Goal: Transaction & Acquisition: Purchase product/service

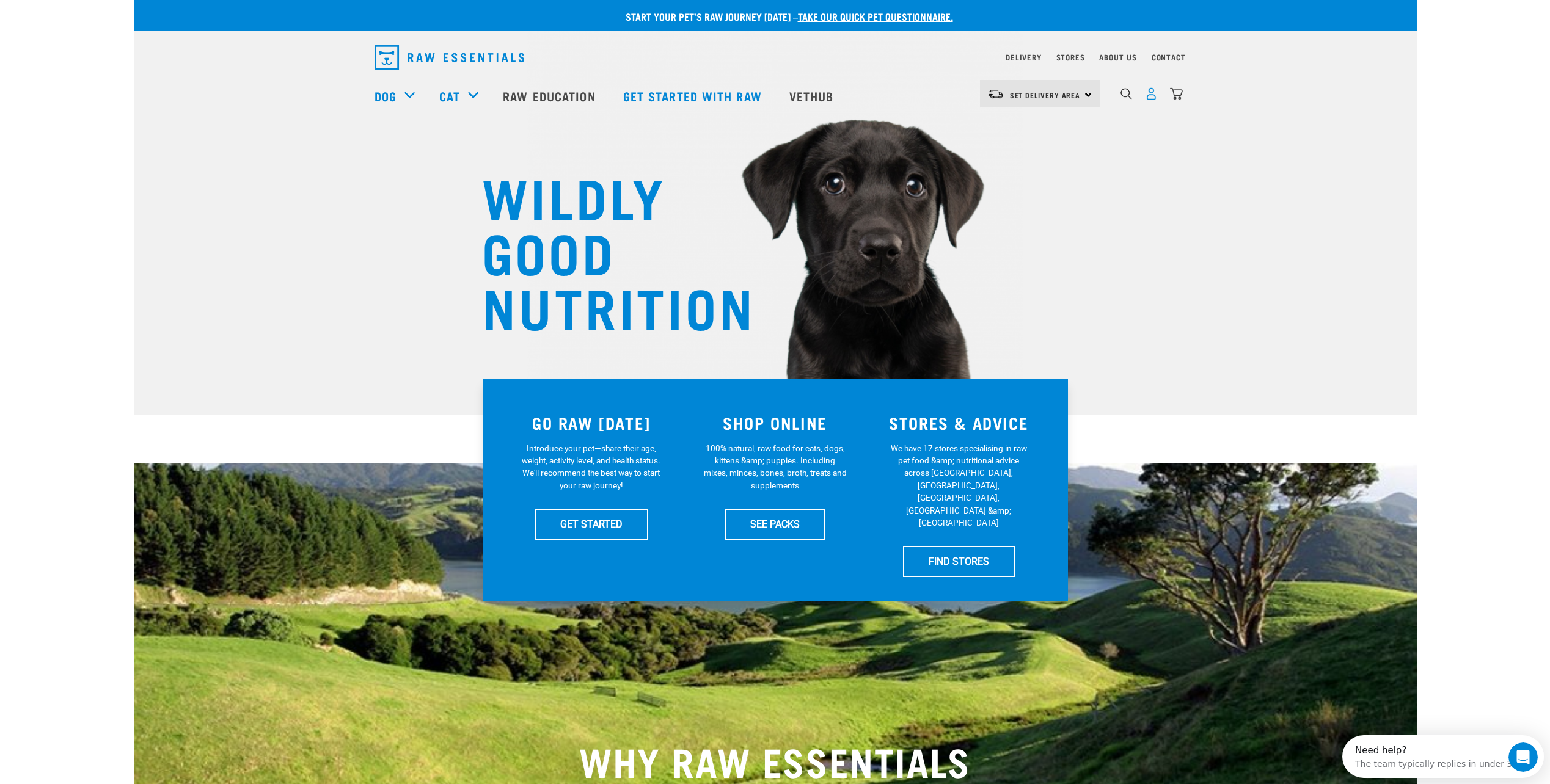
click at [1150, 100] on img "dropdown navigation" at bounding box center [1151, 94] width 13 height 13
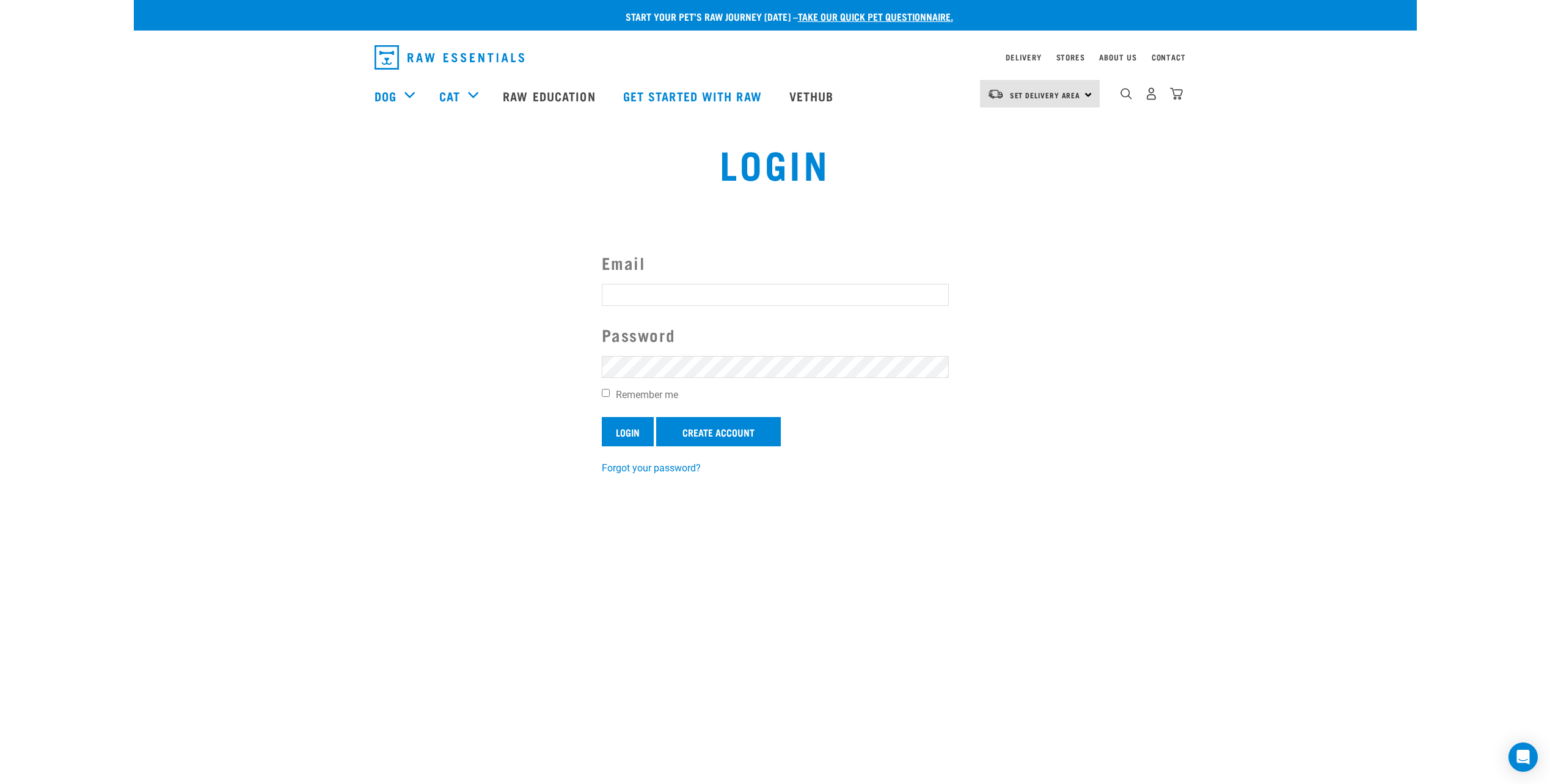
type input "xxamandameyerxx@gmail.com"
click at [634, 435] on input "Login" at bounding box center [628, 432] width 52 height 30
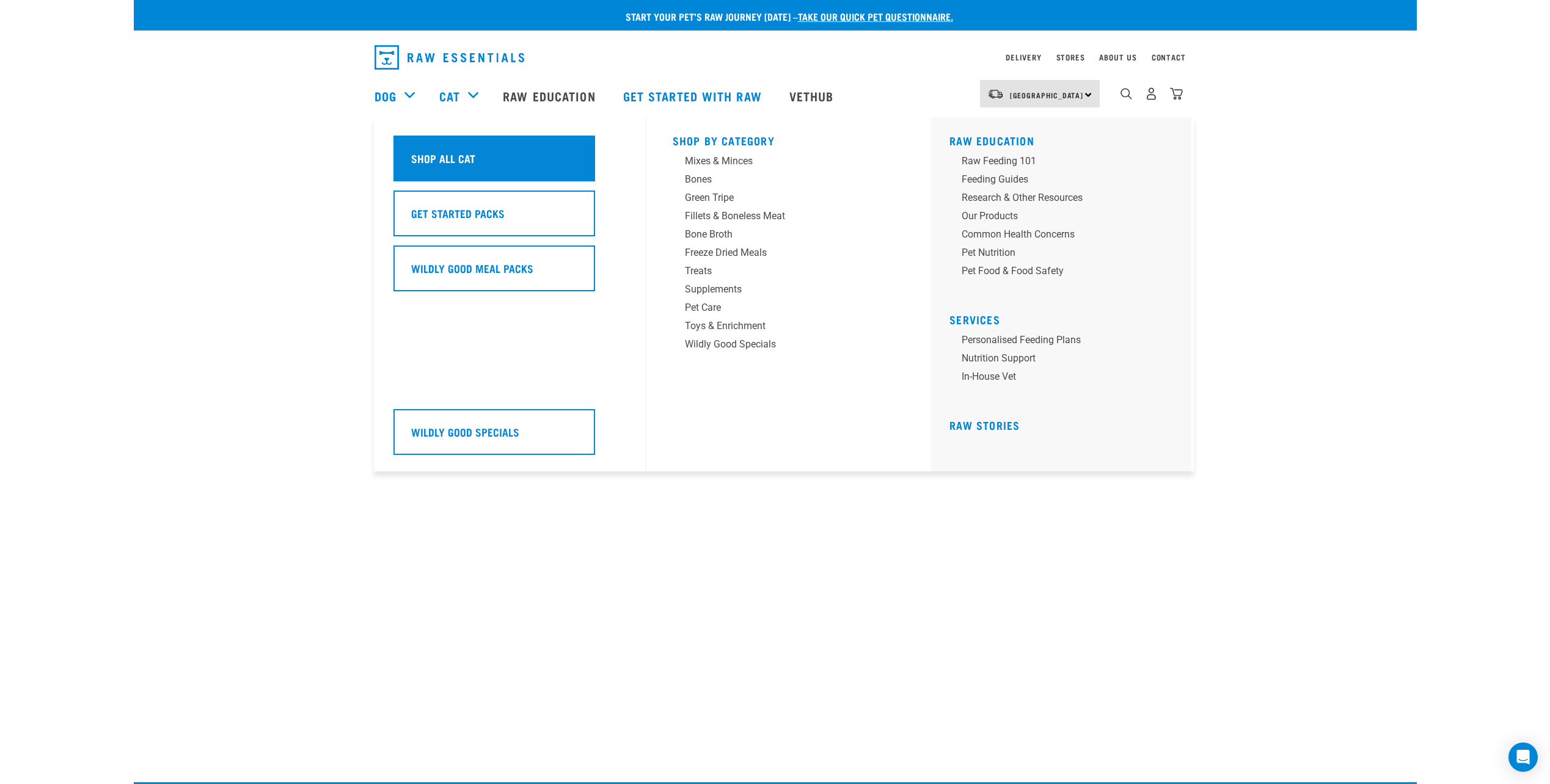
click at [456, 156] on h5 "Shop All Cat" at bounding box center [443, 158] width 64 height 16
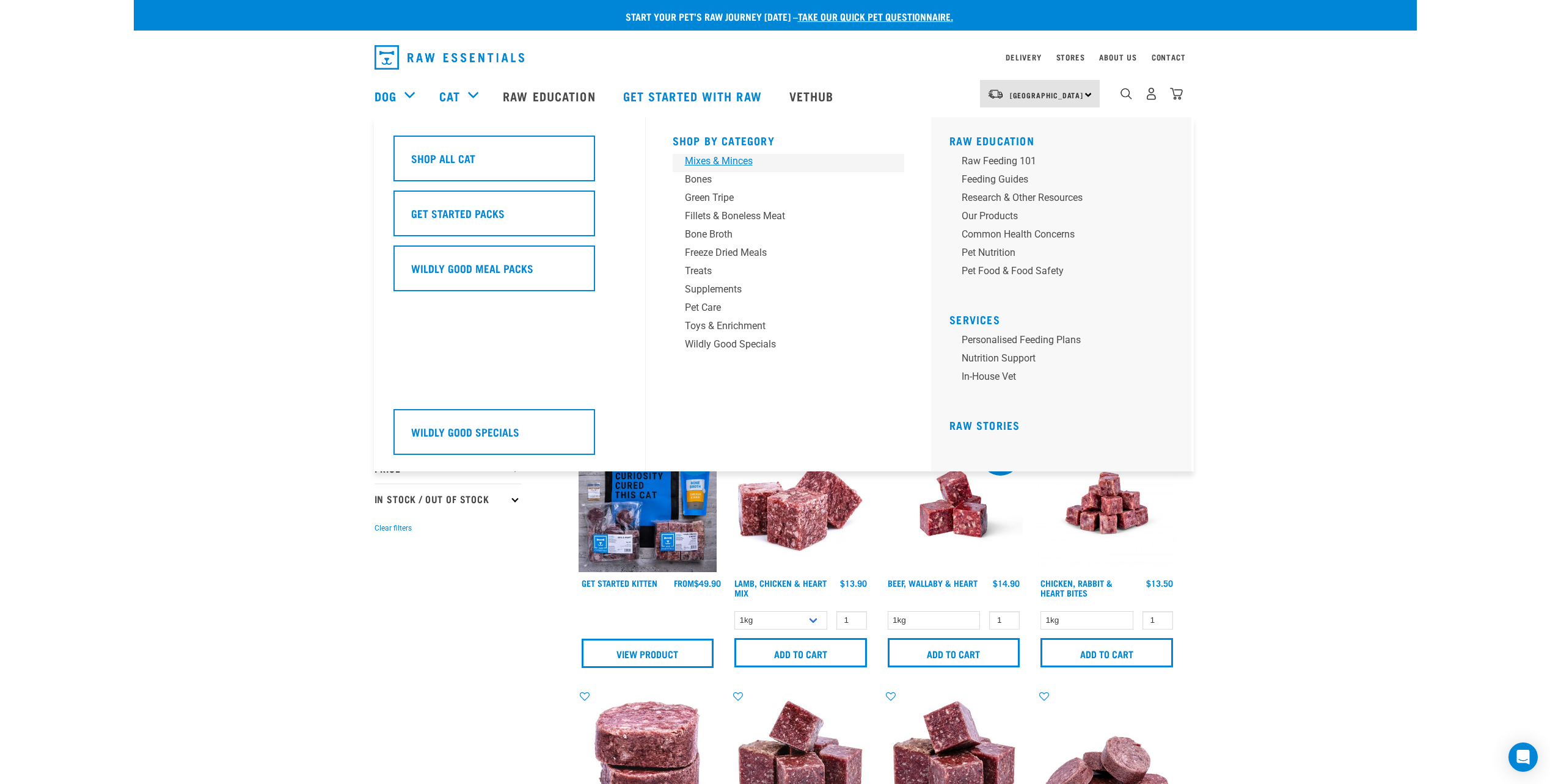
click at [720, 165] on div "Mixes & Minces" at bounding box center [780, 161] width 191 height 15
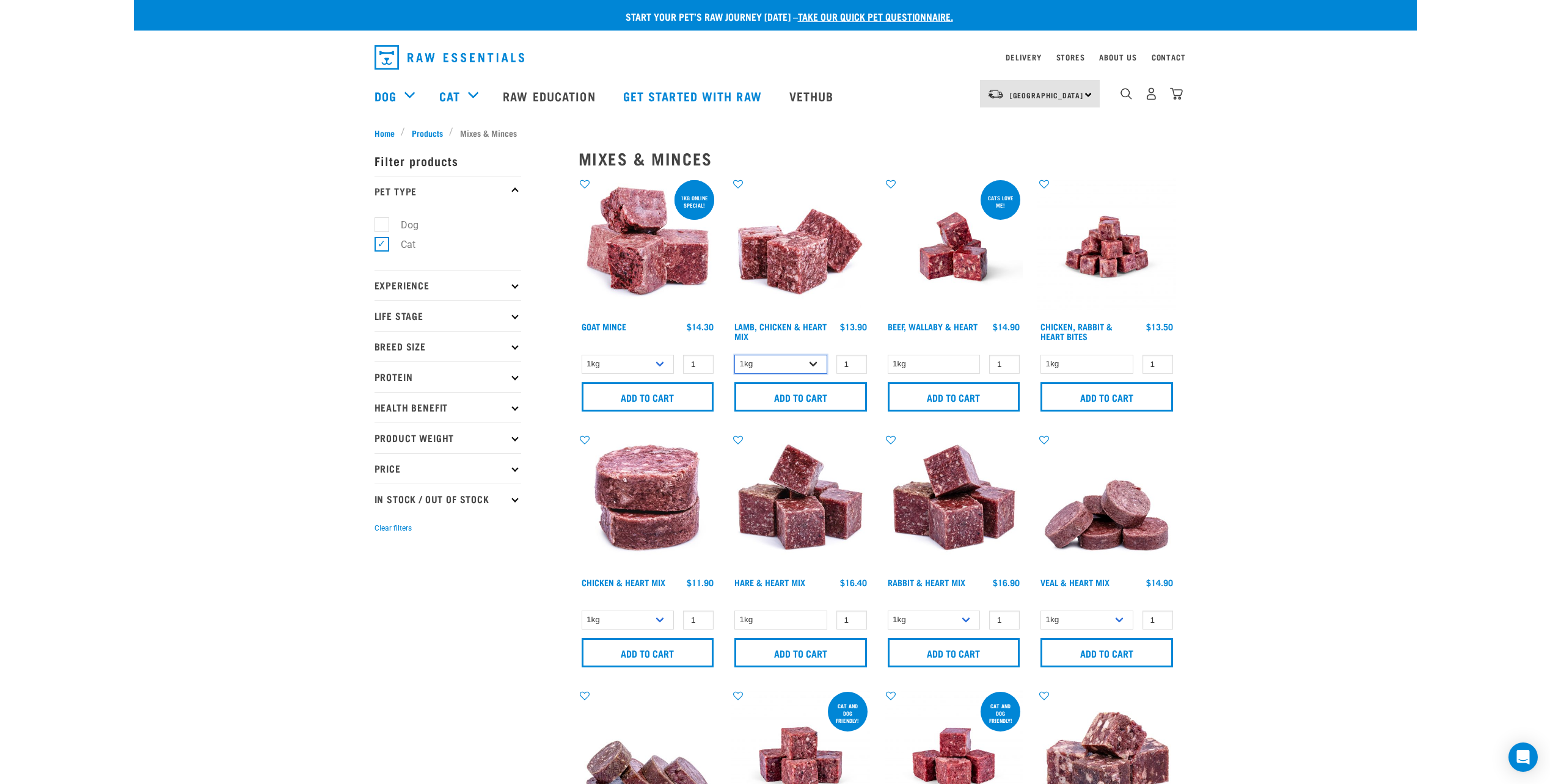
click at [816, 364] on select "1kg 3kg" at bounding box center [780, 364] width 93 height 19
click at [812, 366] on select "1kg 3kg" at bounding box center [780, 364] width 93 height 19
click at [850, 409] on input "Add to cart" at bounding box center [800, 397] width 133 height 30
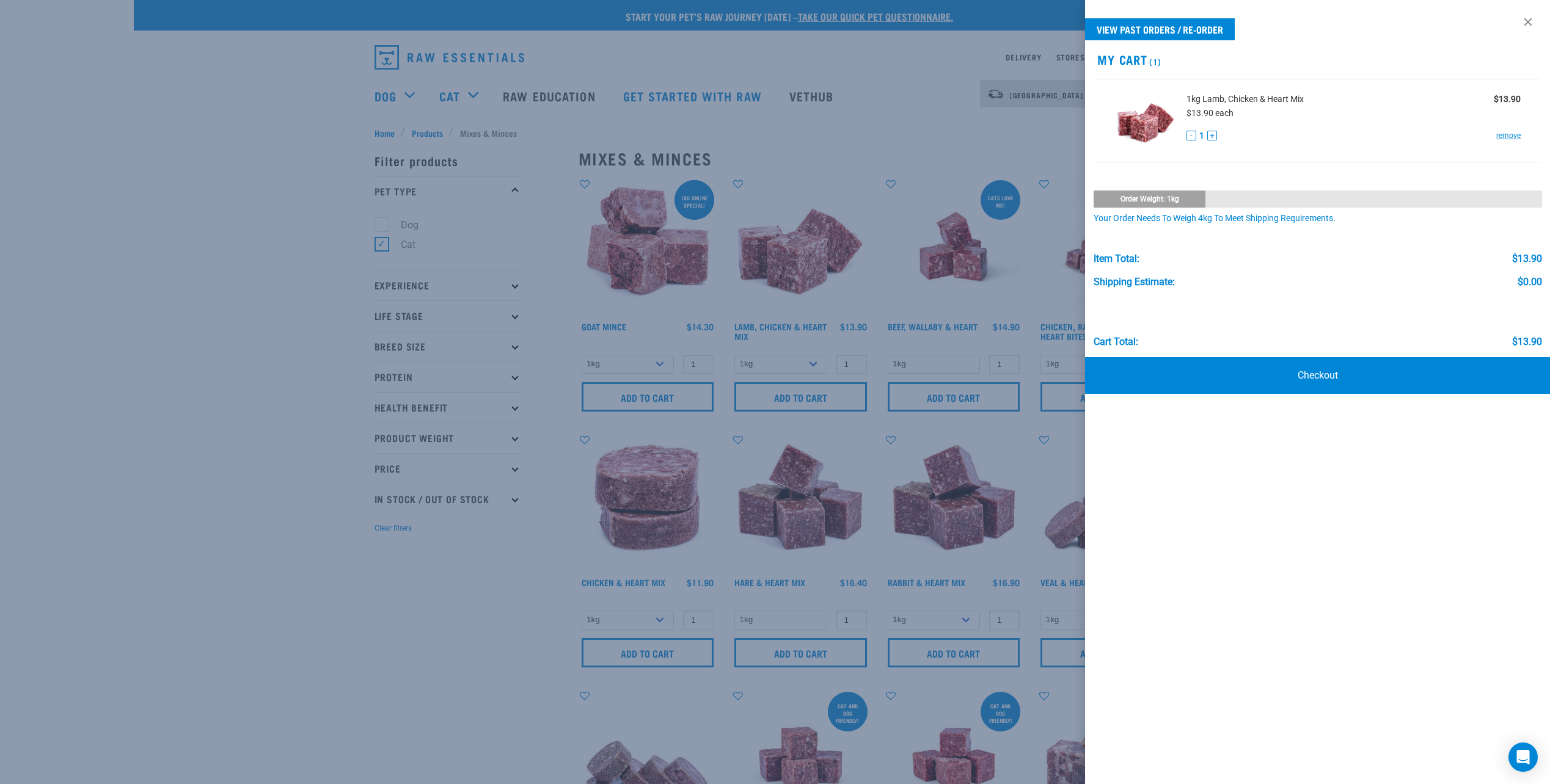
click at [902, 135] on div at bounding box center [775, 392] width 1550 height 784
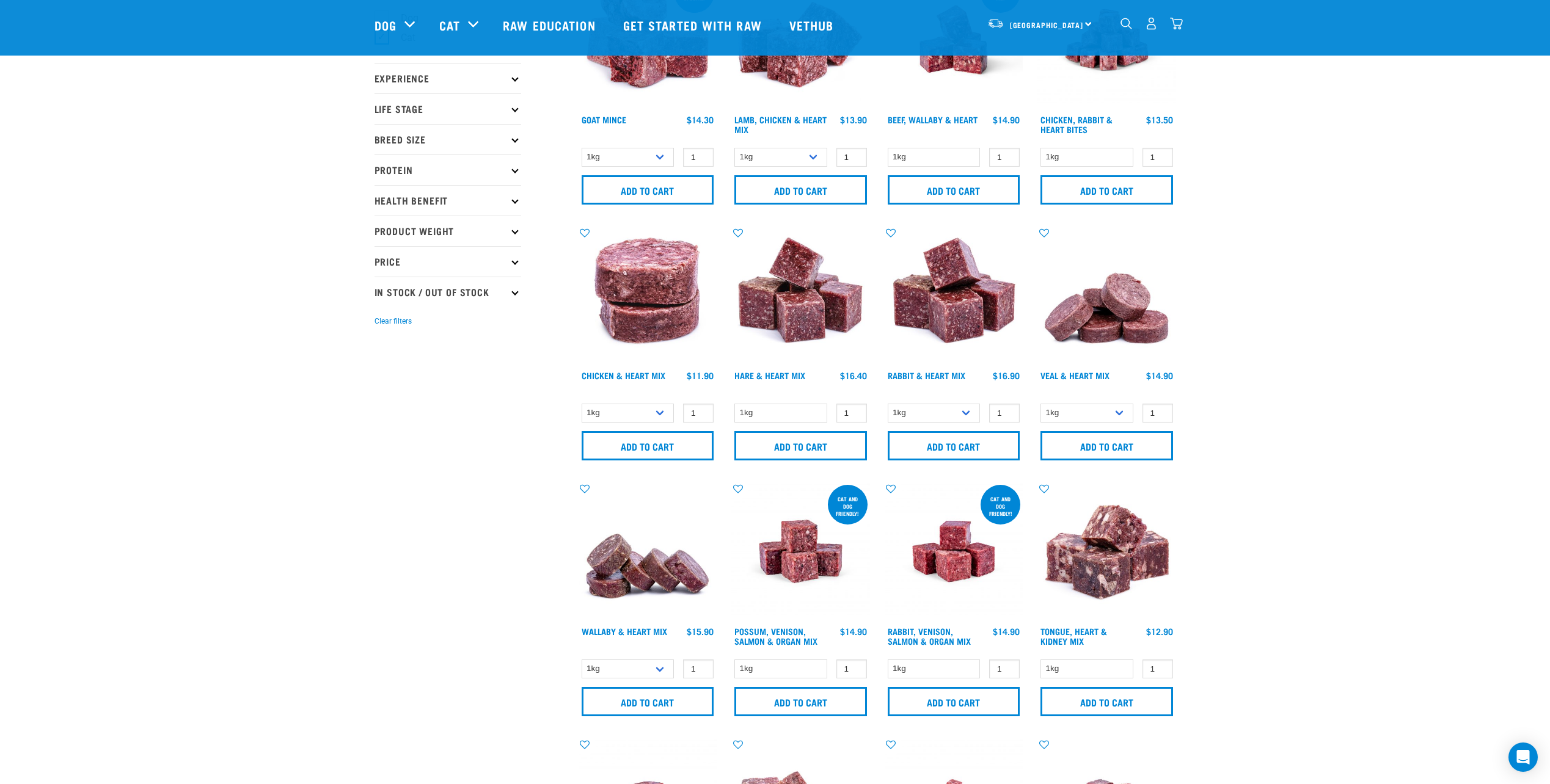
scroll to position [122, 0]
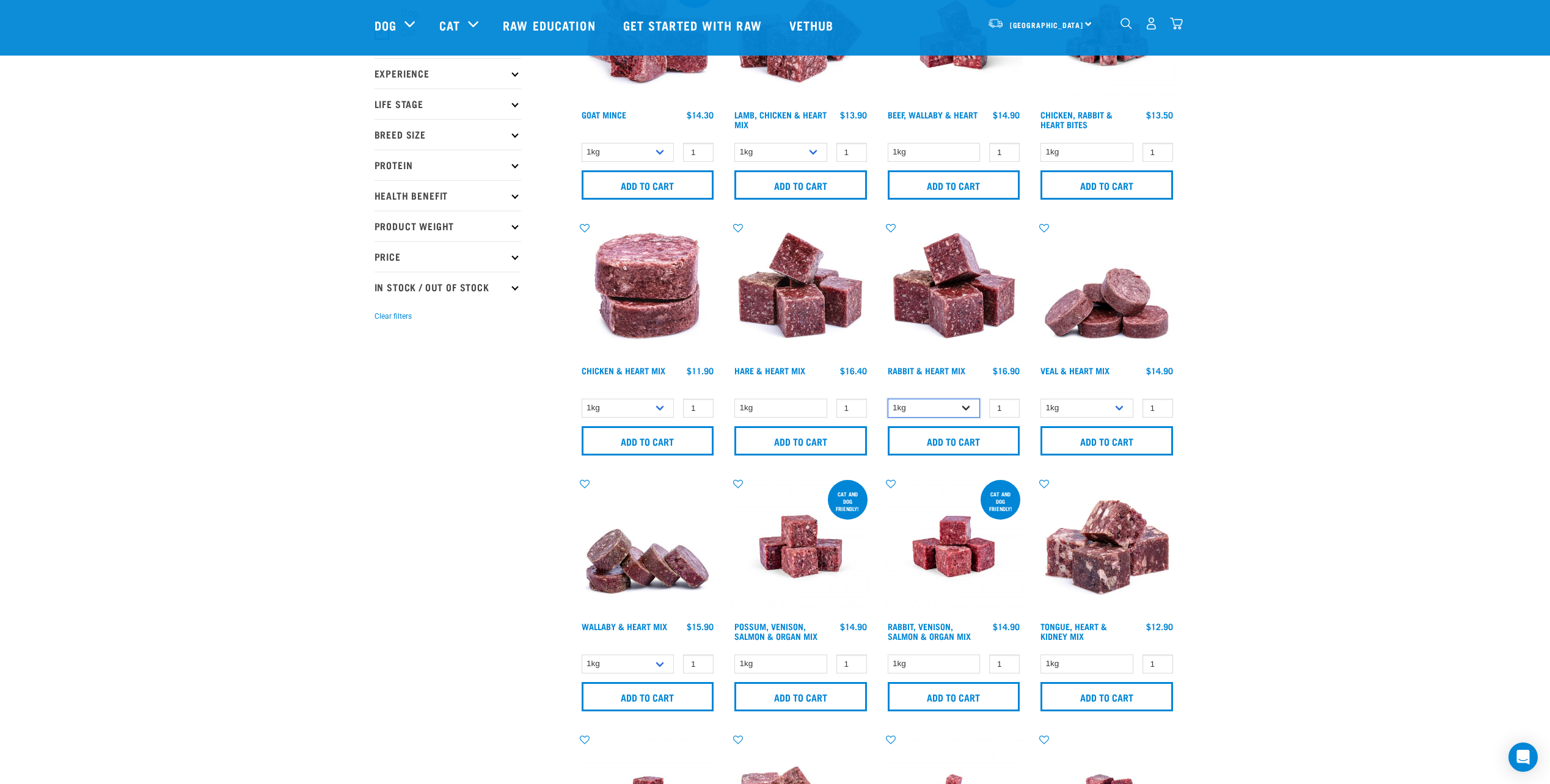
click at [940, 400] on select "1kg 3kg" at bounding box center [934, 409] width 93 height 19
select select "465"
click at [888, 399] on select "1kg 3kg" at bounding box center [934, 409] width 93 height 19
click at [963, 438] on input "Add to cart" at bounding box center [954, 441] width 133 height 30
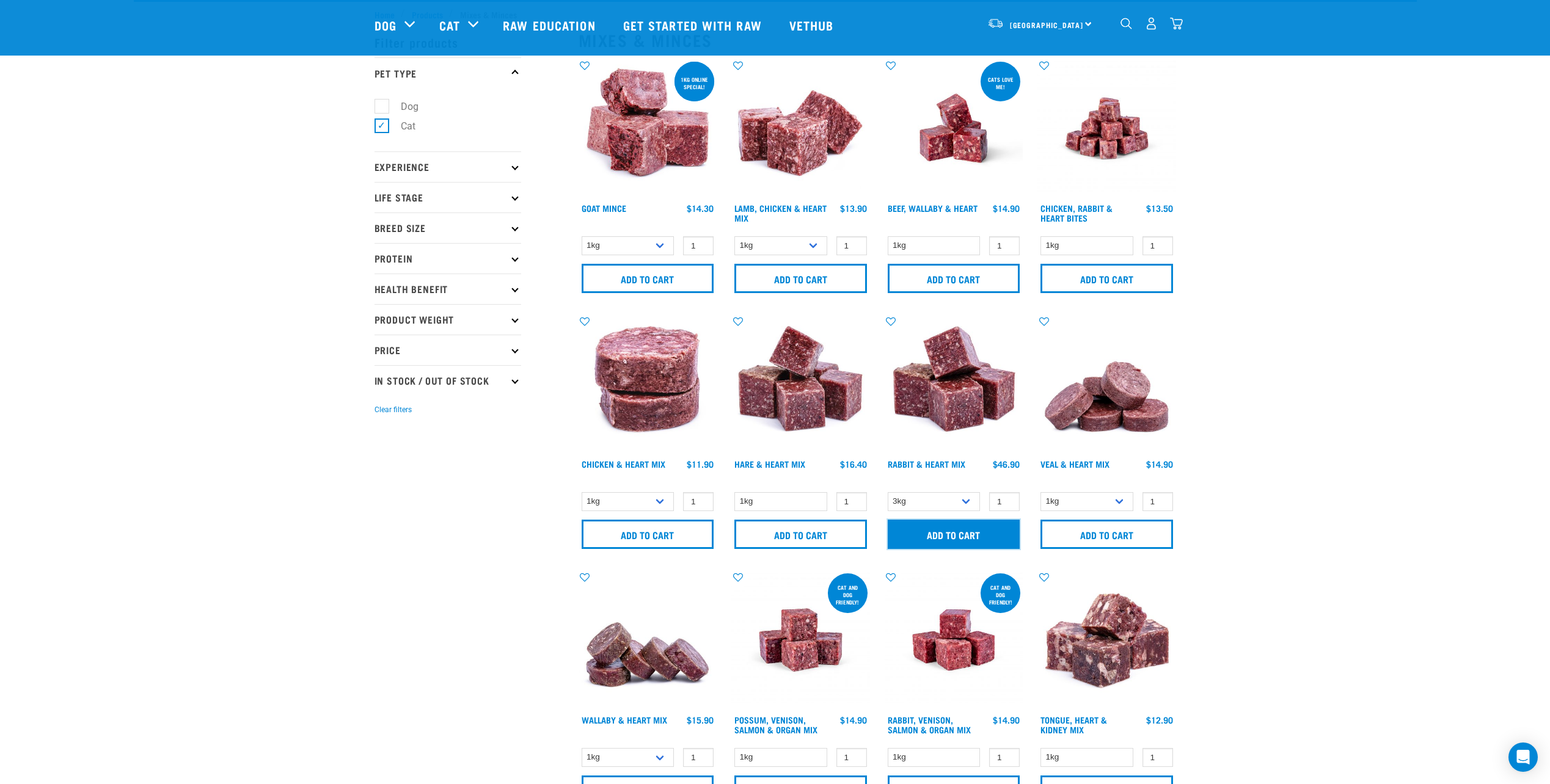
scroll to position [0, 0]
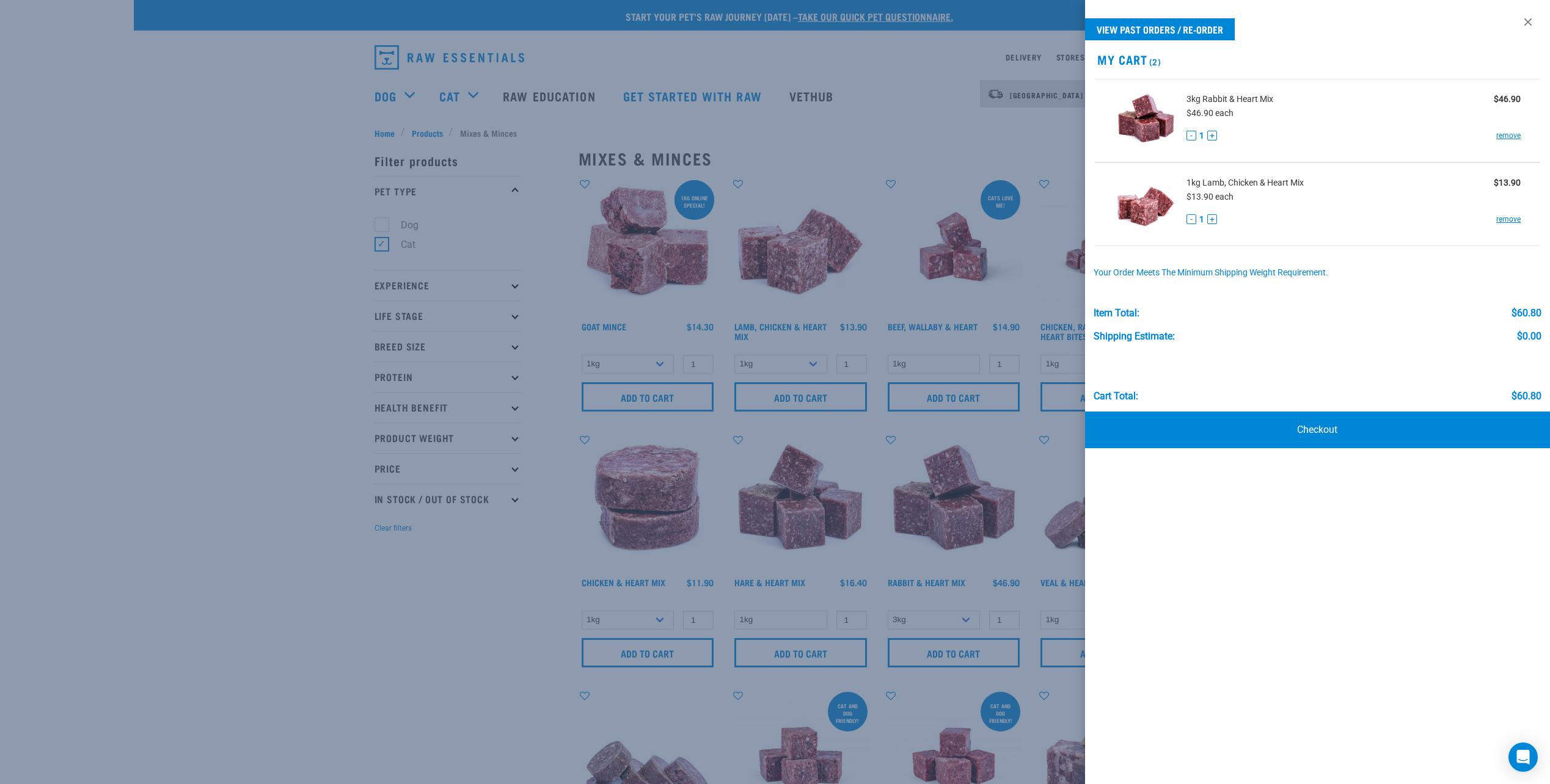
click at [277, 290] on div at bounding box center [775, 392] width 1550 height 784
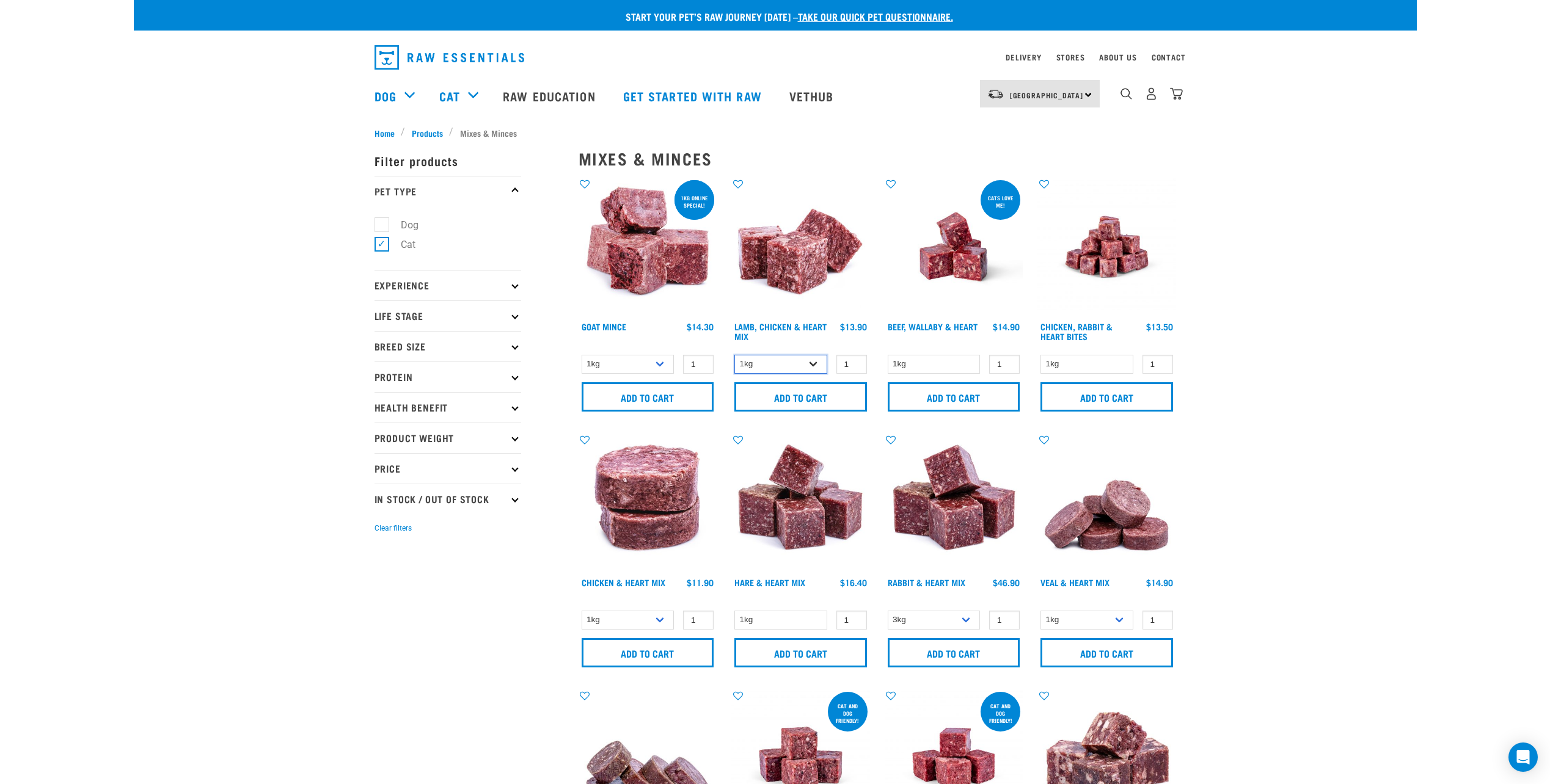
click at [800, 362] on select "1kg 3kg" at bounding box center [780, 364] width 93 height 19
click at [773, 404] on input "Add to cart" at bounding box center [800, 397] width 133 height 30
click at [1179, 100] on img "dropdown navigation" at bounding box center [1176, 94] width 13 height 13
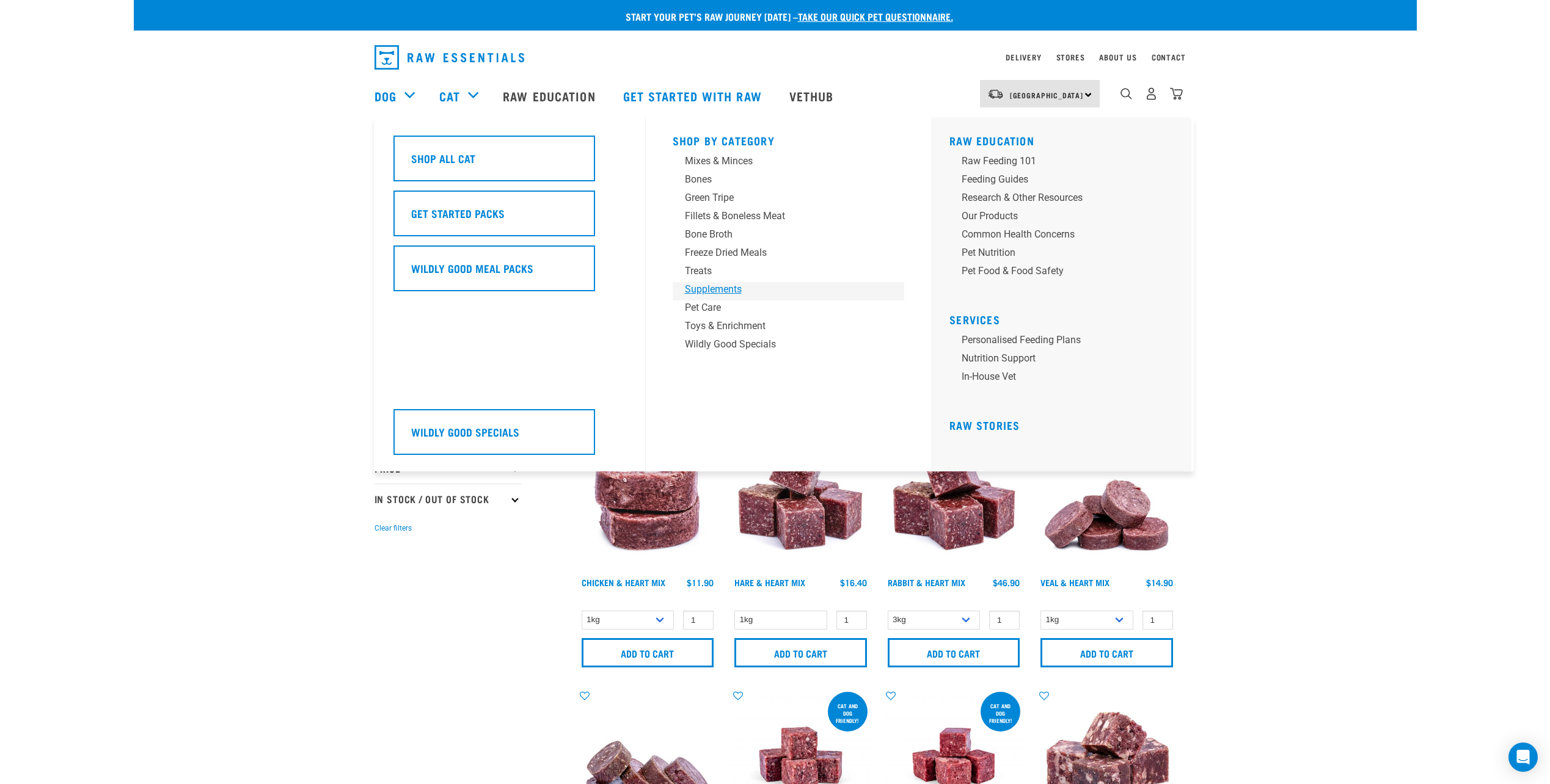
click at [743, 286] on div "Supplements" at bounding box center [780, 289] width 191 height 15
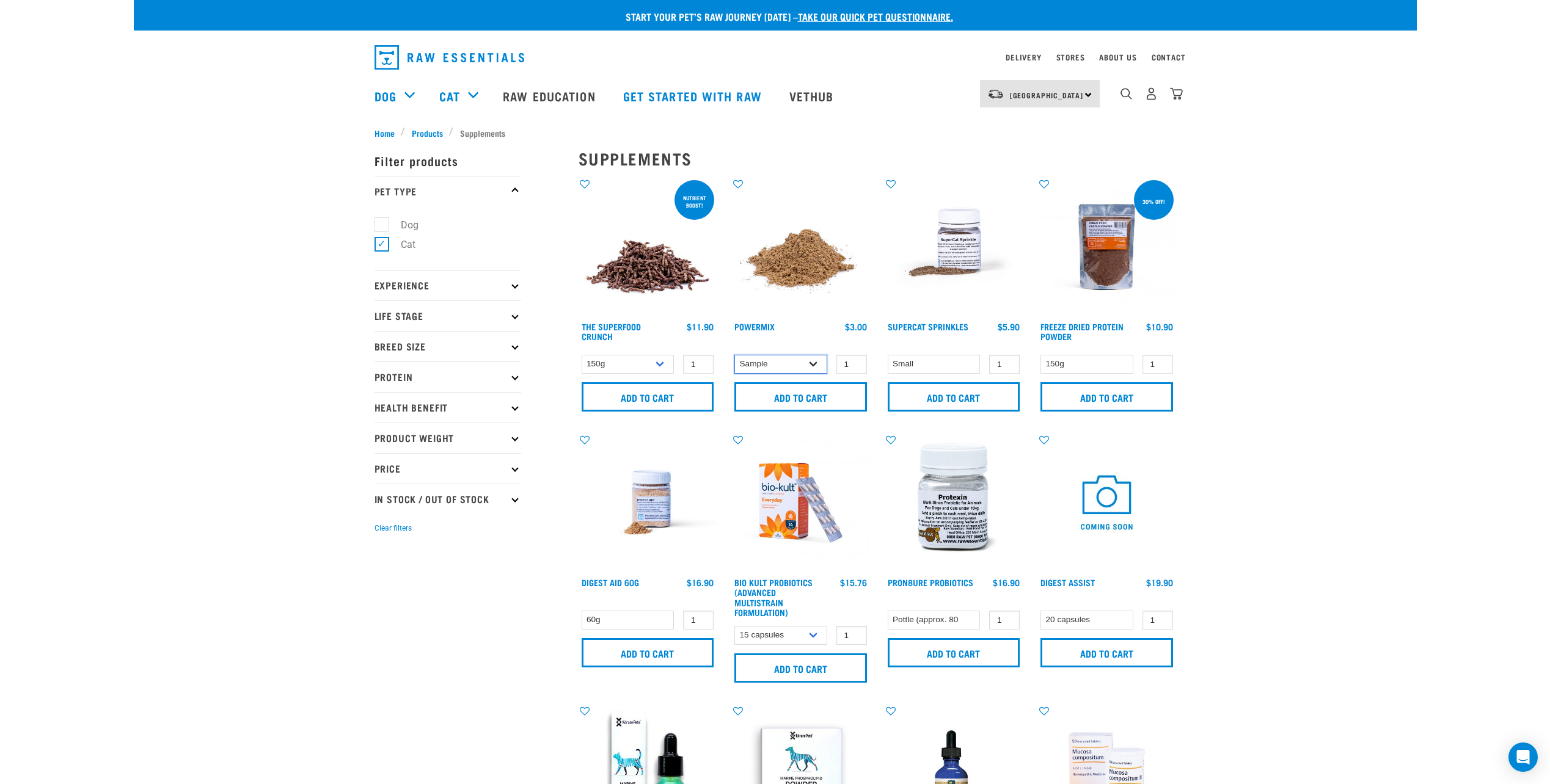
click at [810, 360] on select "Sample Small (30g) Large (60g)" at bounding box center [780, 364] width 93 height 19
select select "31234"
click at [734, 355] on select "Sample Small (30g) Large (60g)" at bounding box center [780, 364] width 93 height 19
click at [831, 396] on input "Add to cart" at bounding box center [800, 397] width 133 height 30
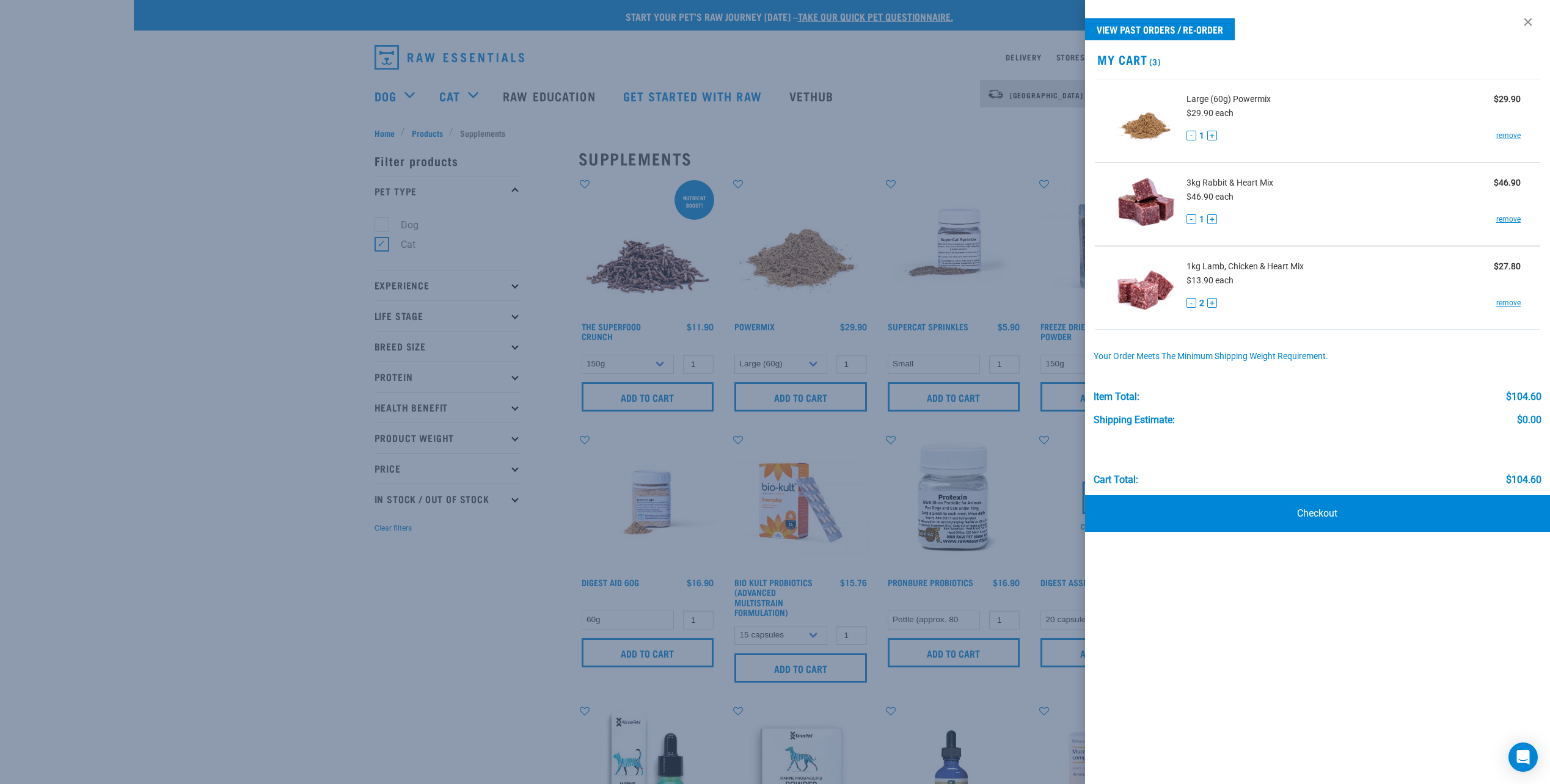
click at [298, 221] on div at bounding box center [775, 392] width 1550 height 784
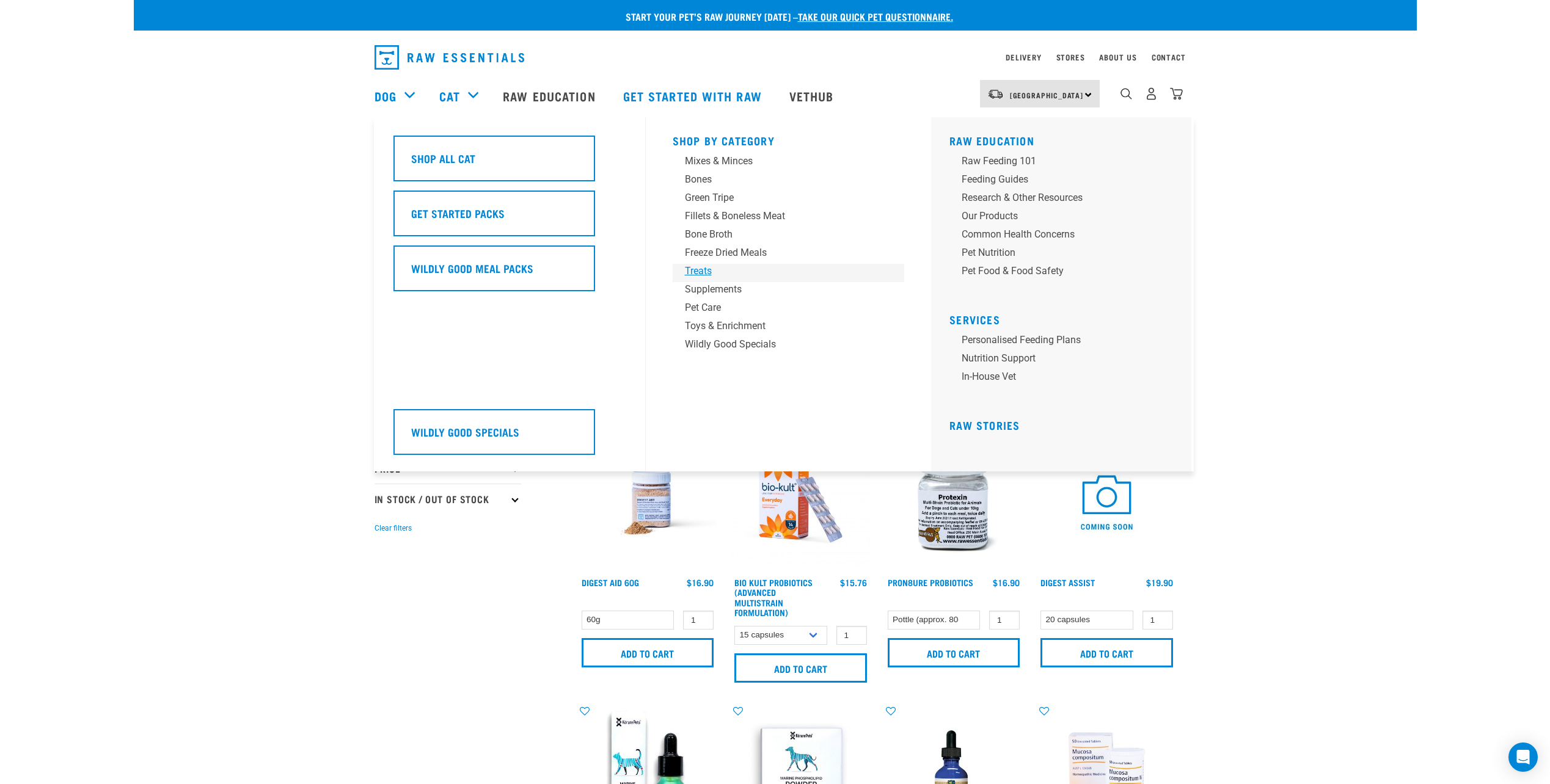
click at [697, 269] on div "Treats" at bounding box center [780, 271] width 191 height 15
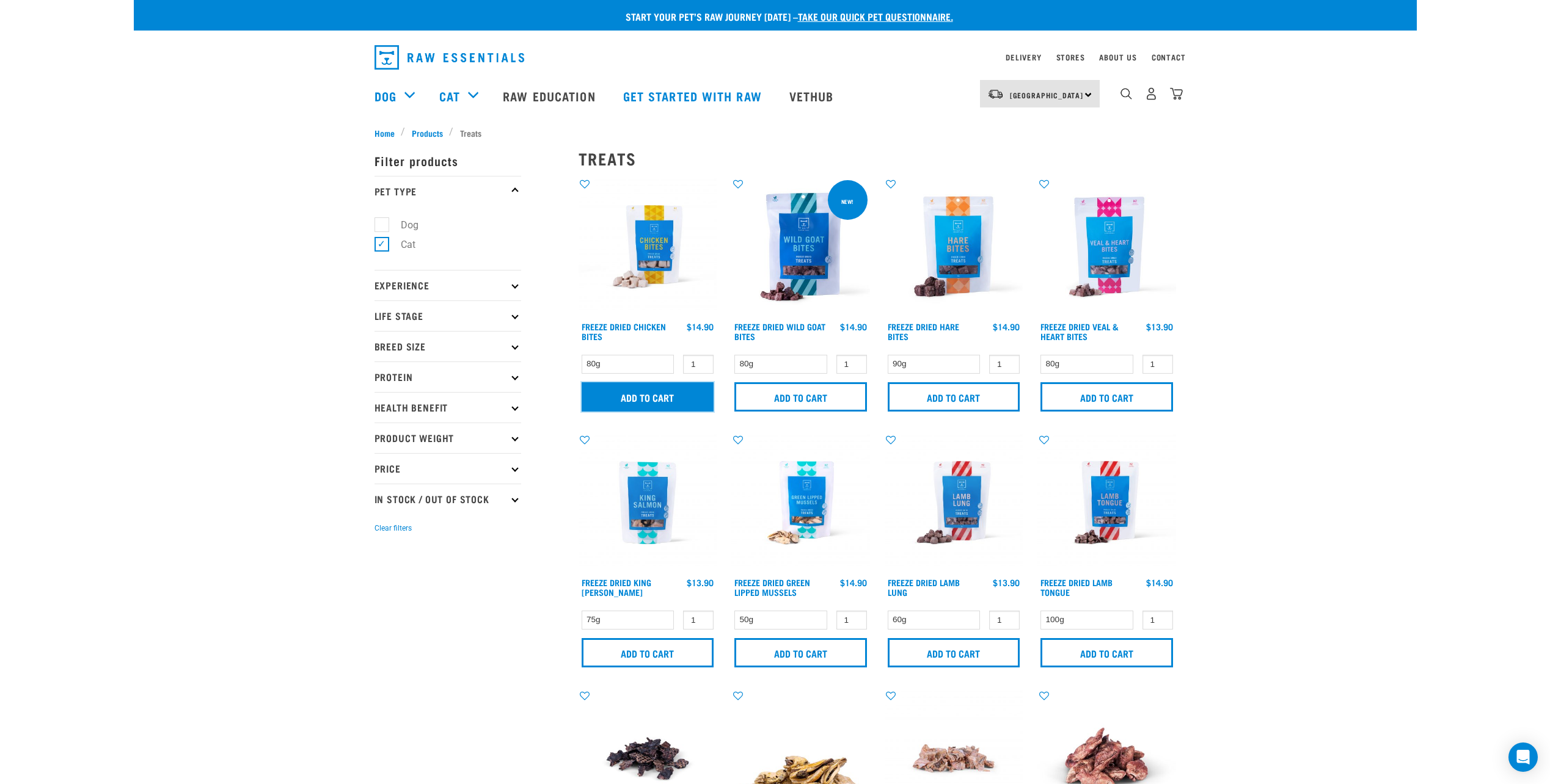
click at [640, 399] on input "Add to cart" at bounding box center [648, 397] width 133 height 30
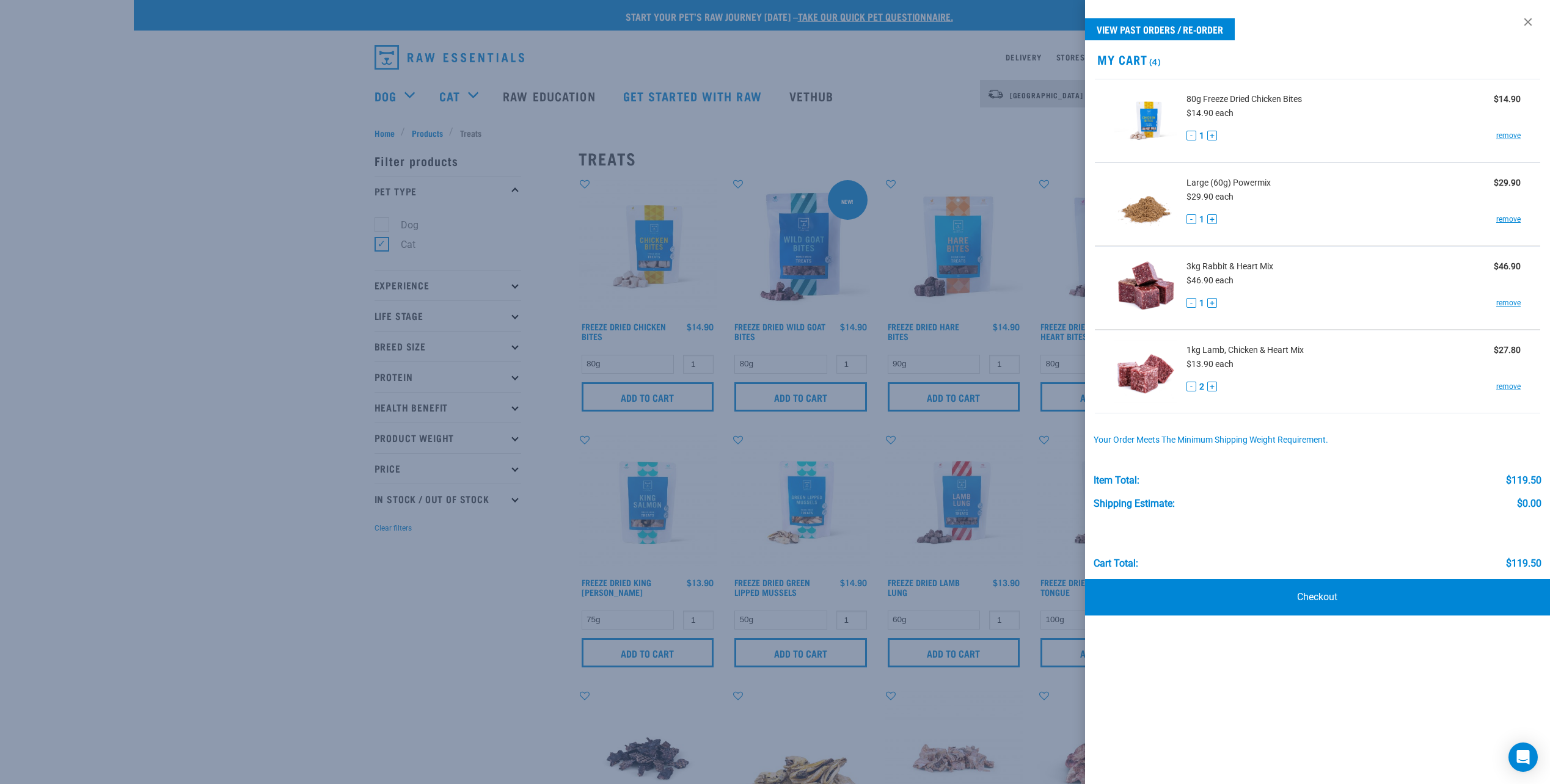
click at [700, 358] on div at bounding box center [775, 392] width 1550 height 784
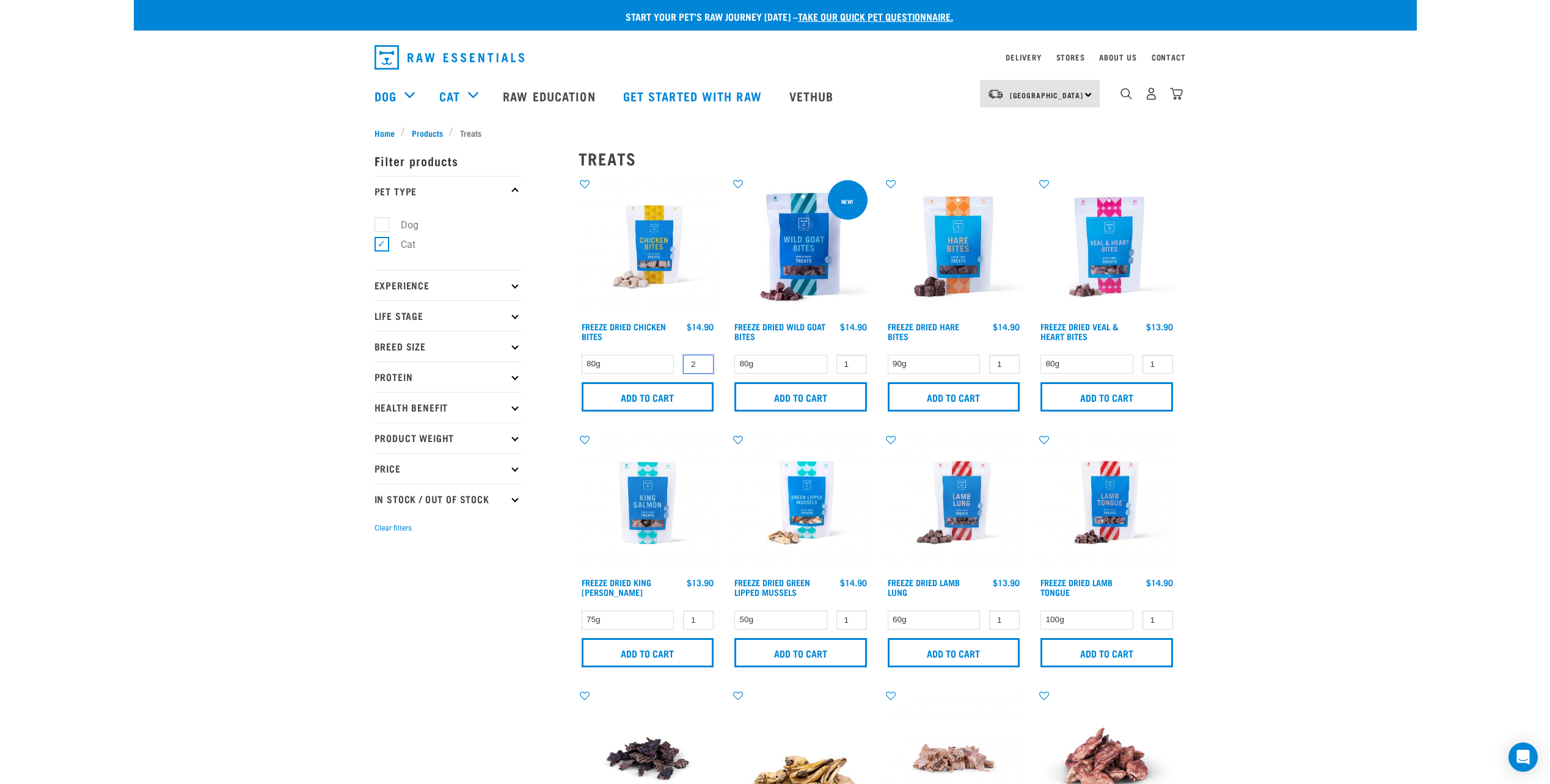
type input "2"
click at [704, 361] on input "2" at bounding box center [698, 364] width 31 height 19
click at [659, 391] on input "Add to cart" at bounding box center [648, 397] width 133 height 30
click at [1183, 99] on img "dropdown navigation" at bounding box center [1176, 94] width 13 height 13
click at [1181, 96] on img "dropdown navigation" at bounding box center [1176, 94] width 13 height 13
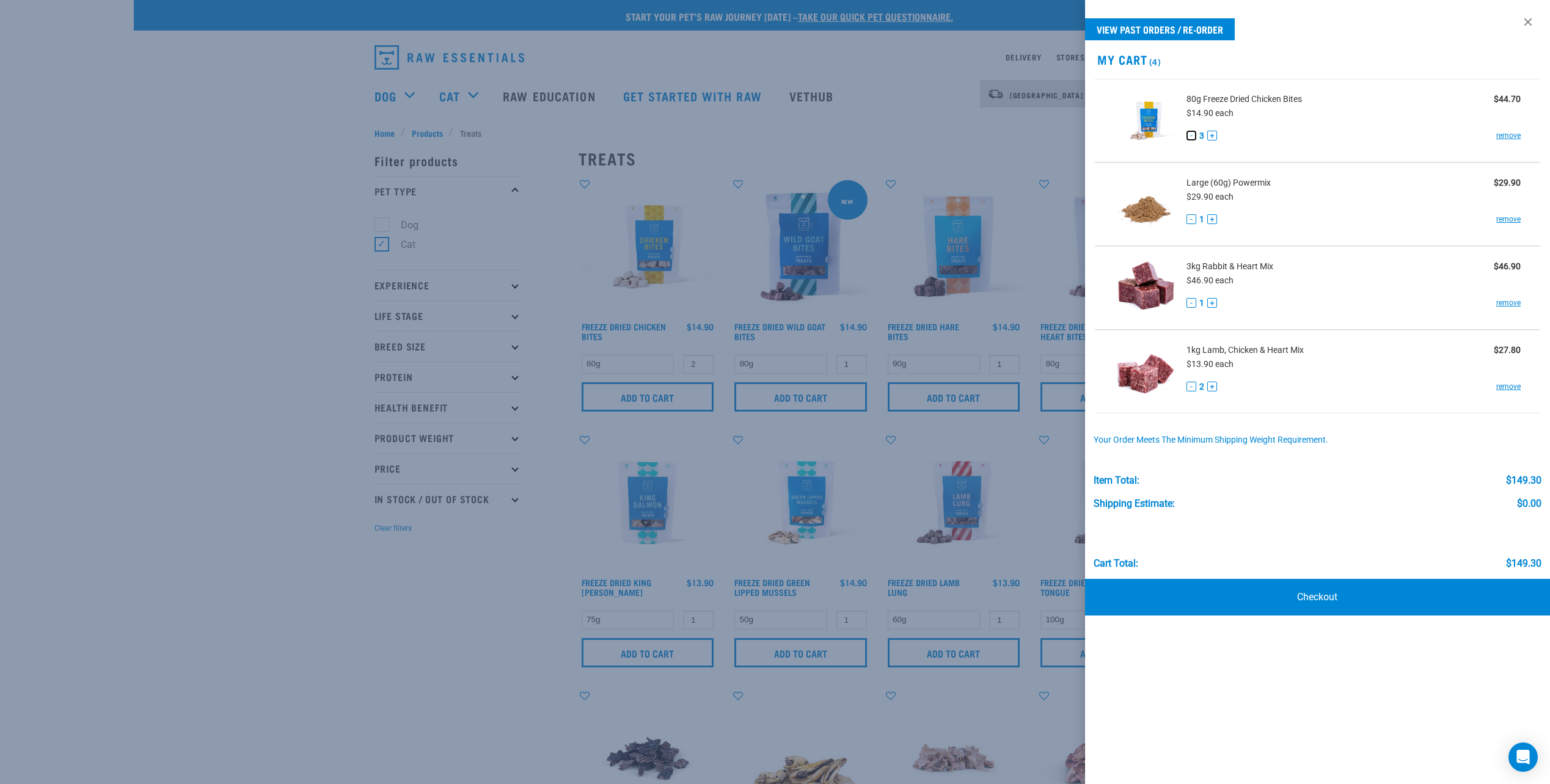
click at [1189, 134] on button "-" at bounding box center [1191, 135] width 10 height 10
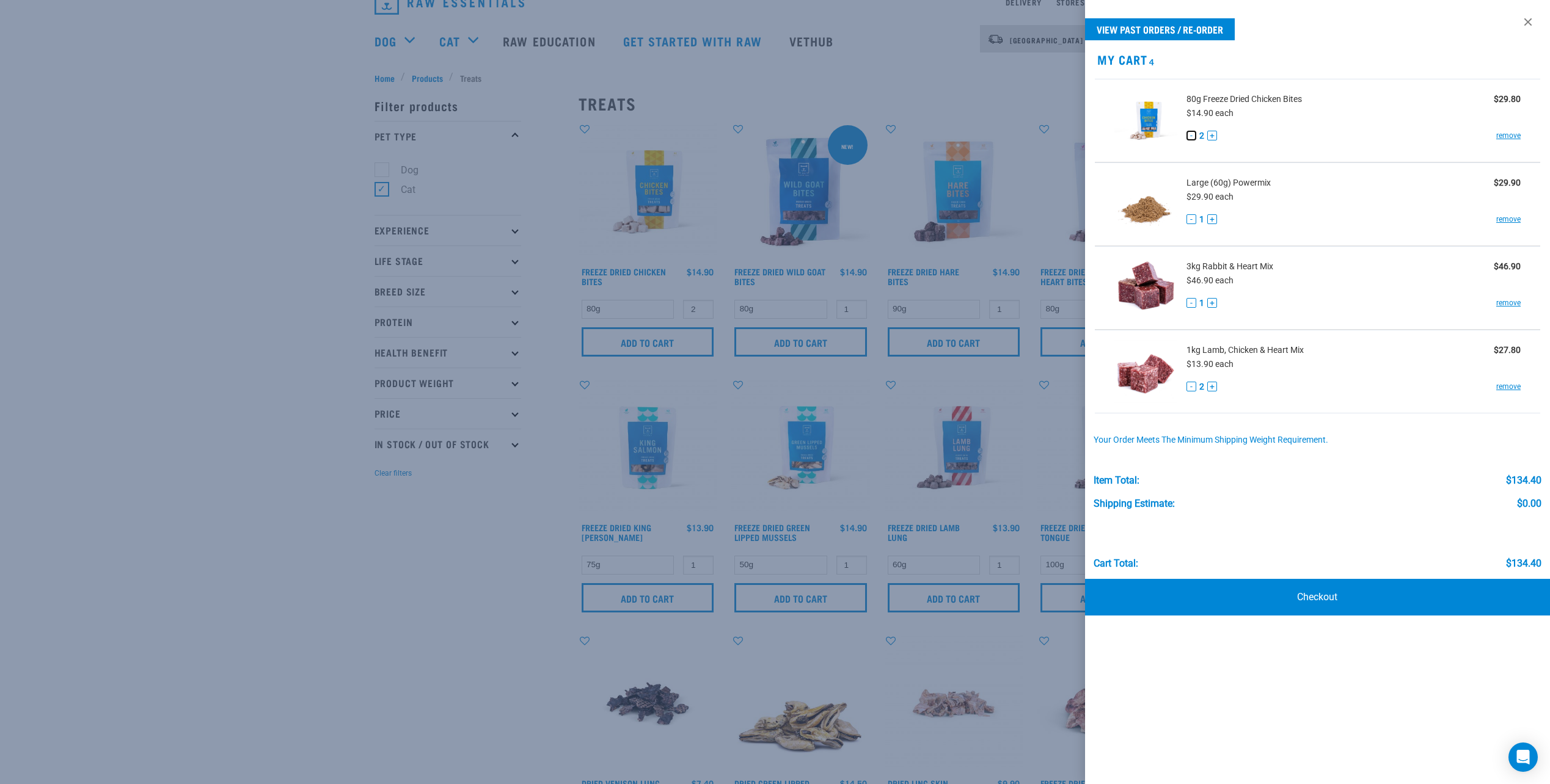
scroll to position [61, 0]
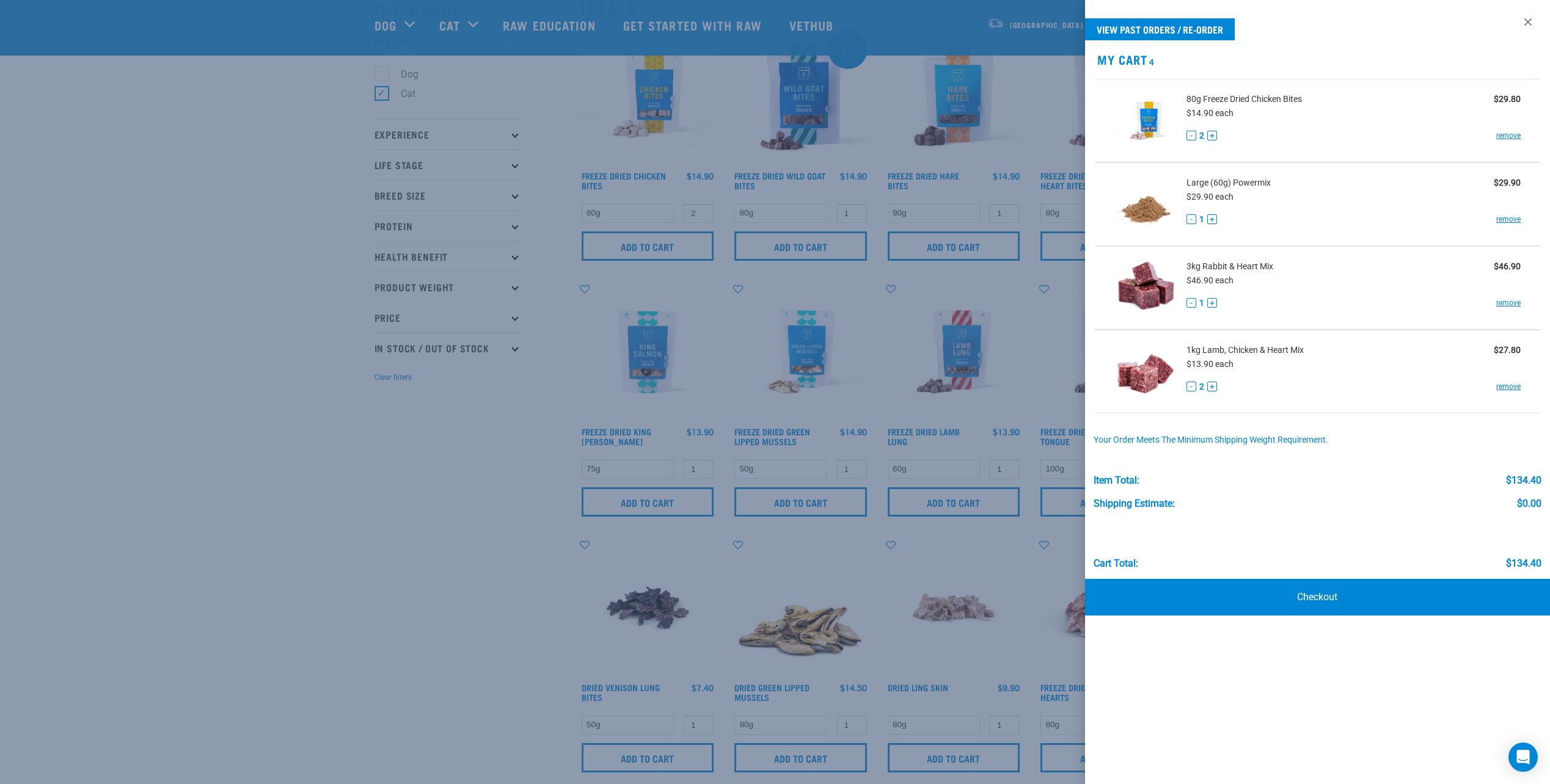
click at [426, 390] on div at bounding box center [775, 392] width 1550 height 784
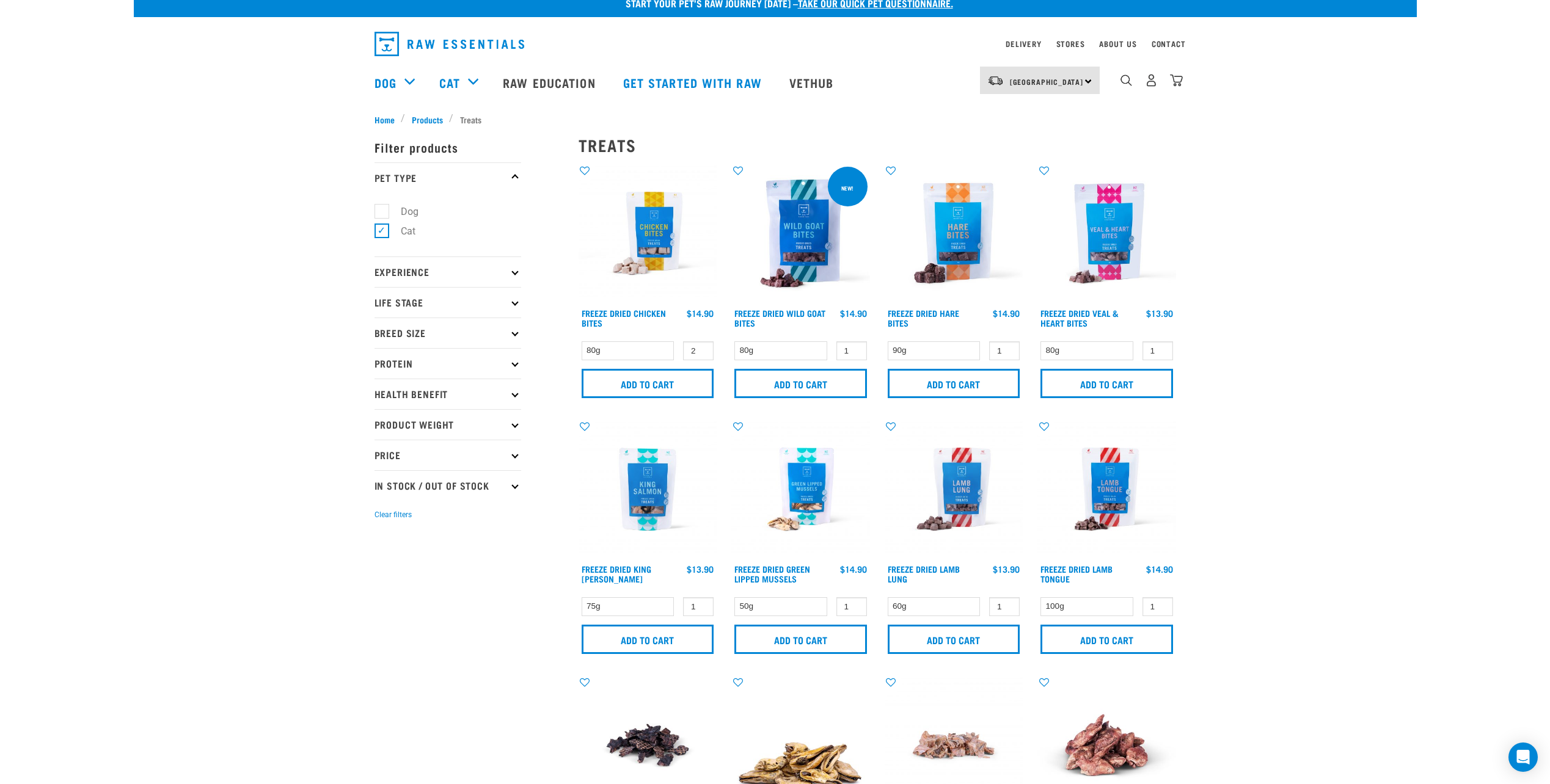
scroll to position [0, 0]
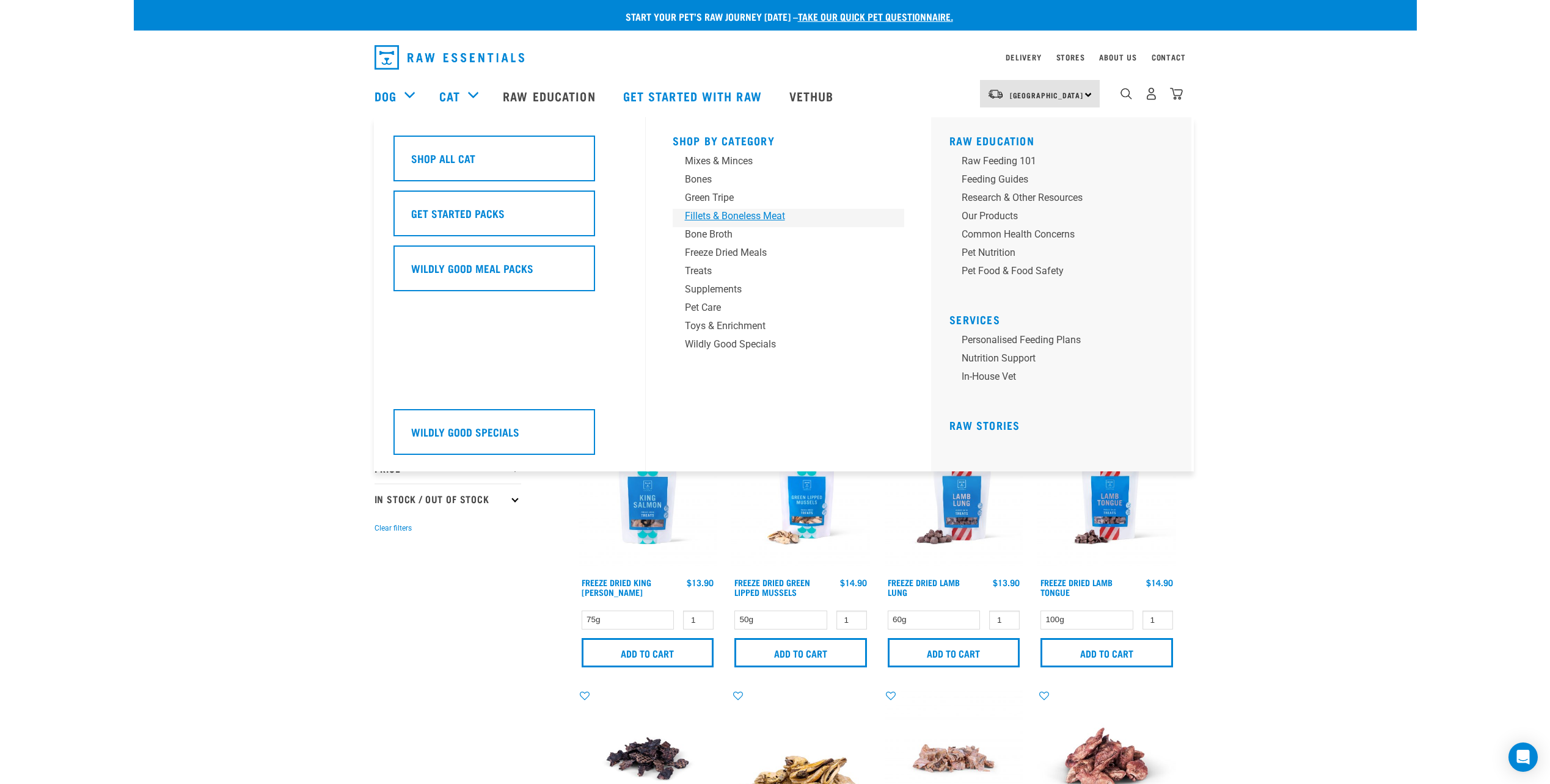
click at [752, 219] on div "Fillets & Boneless Meat" at bounding box center [780, 216] width 191 height 15
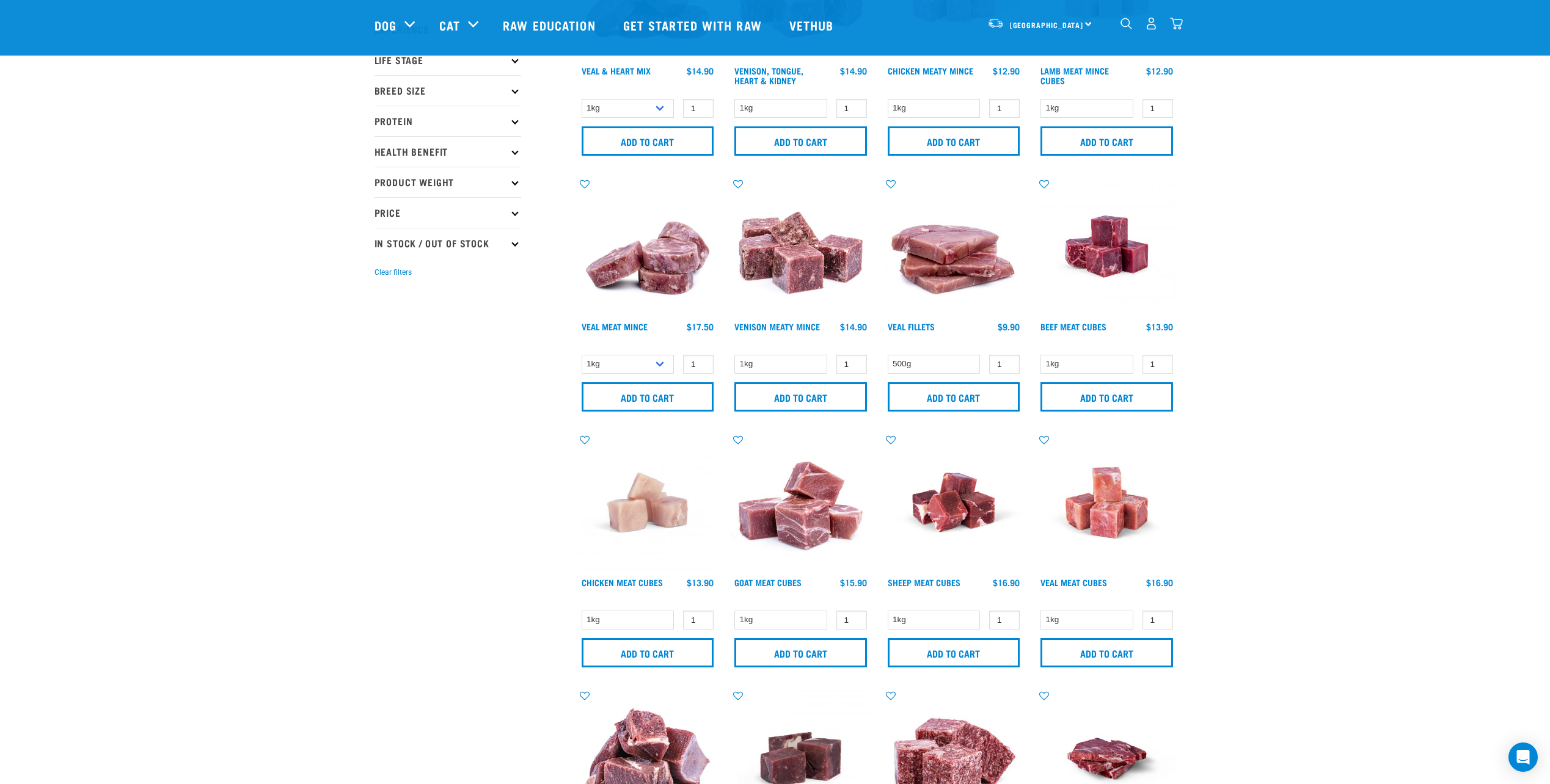
scroll to position [244, 0]
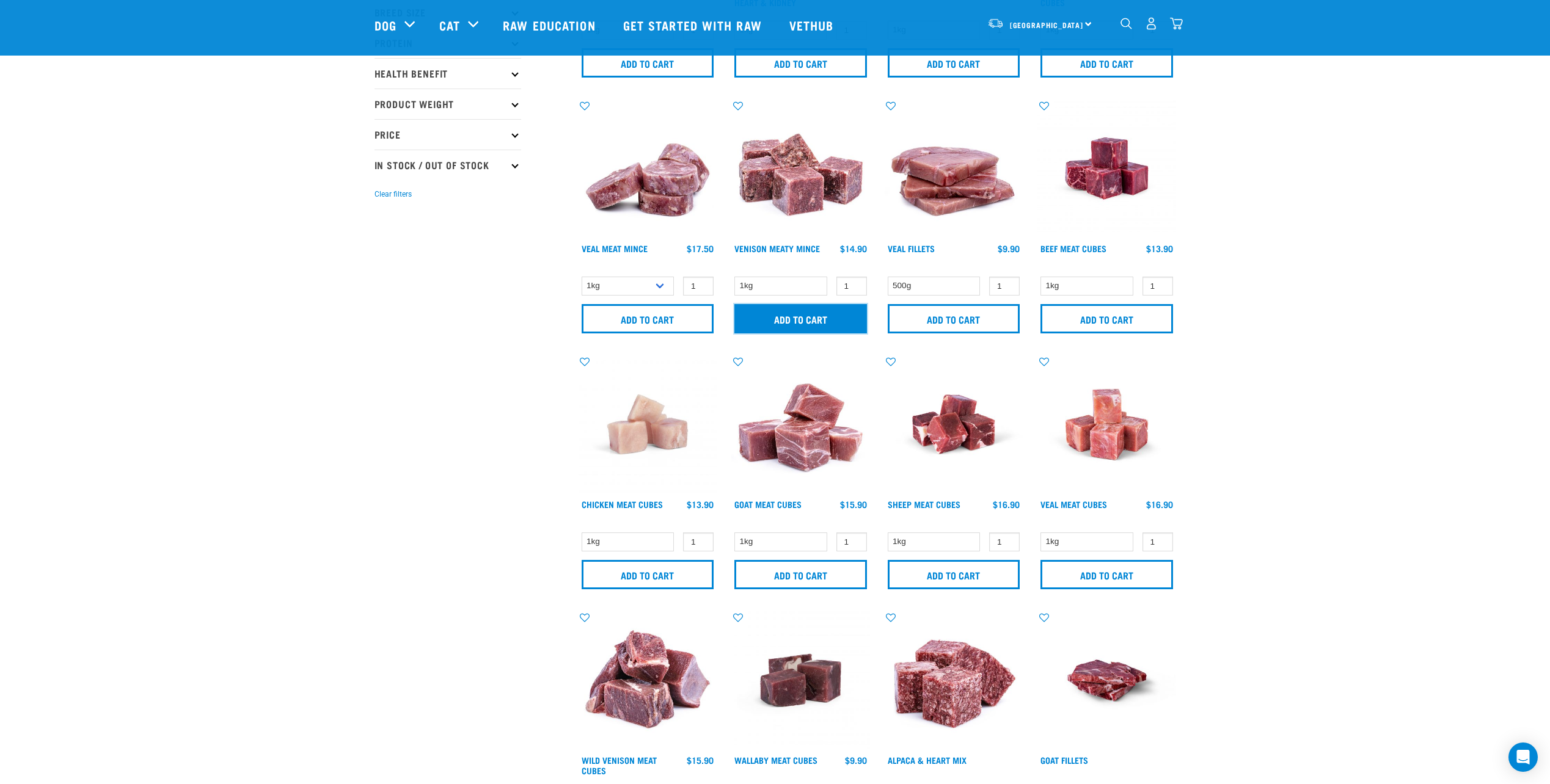
click at [840, 314] on input "Add to cart" at bounding box center [800, 319] width 133 height 30
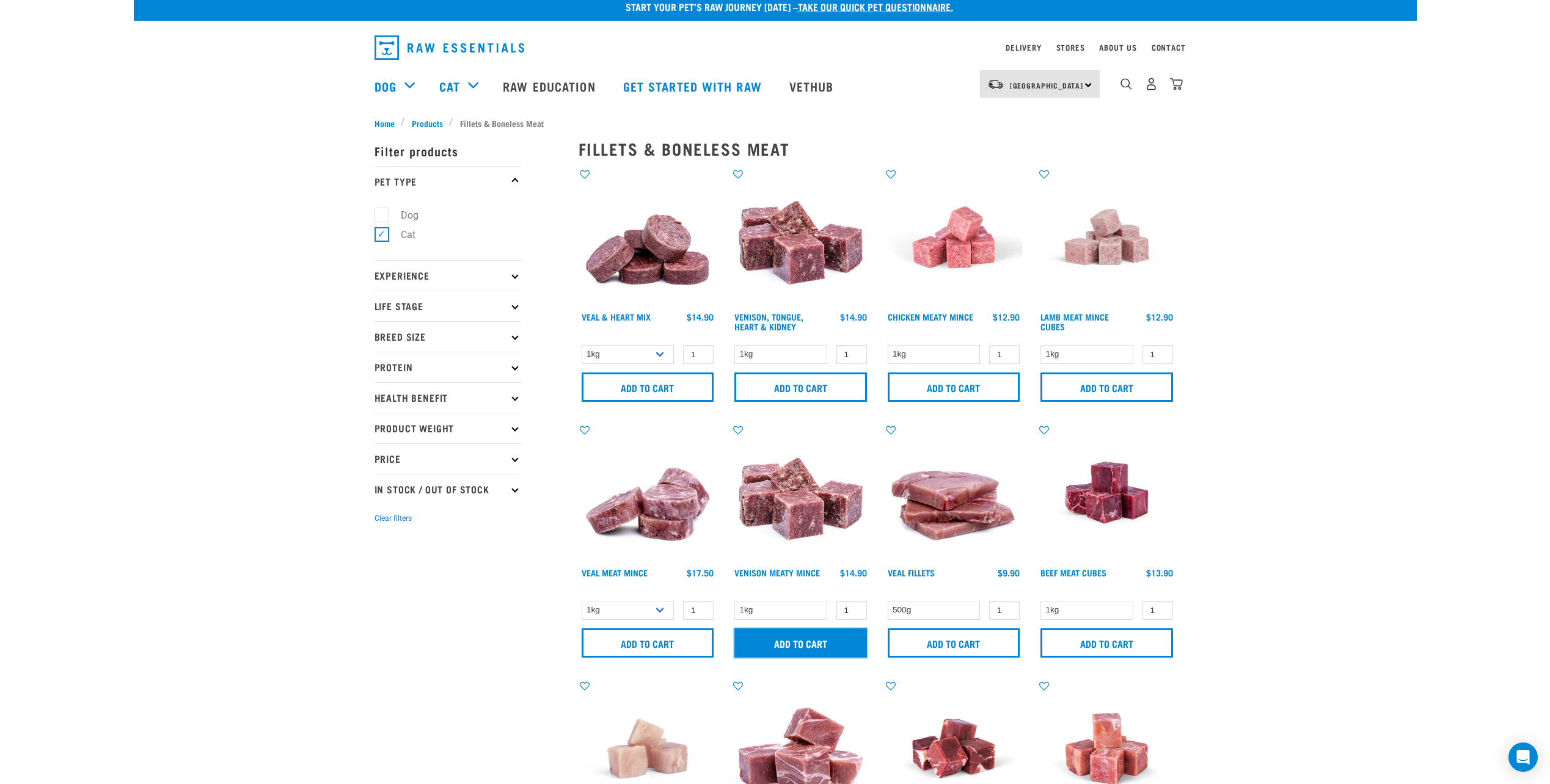
scroll to position [0, 0]
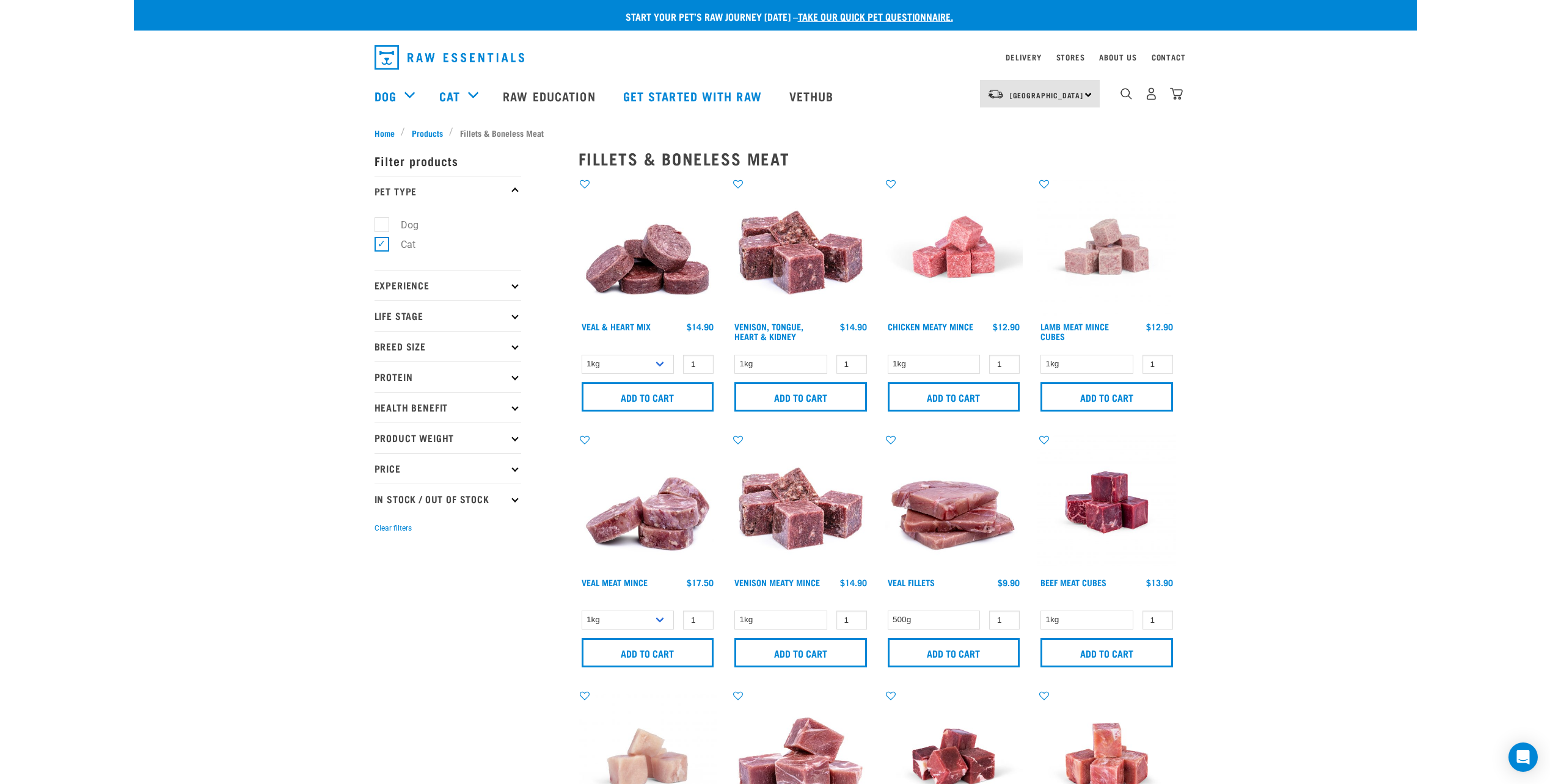
click at [1188, 96] on nav "[GEOGRAPHIC_DATA] [GEOGRAPHIC_DATA] [GEOGRAPHIC_DATA] Dog Shop All Dog Rolls Cat" at bounding box center [775, 96] width 1283 height 49
click at [1183, 98] on img "dropdown navigation" at bounding box center [1176, 94] width 13 height 13
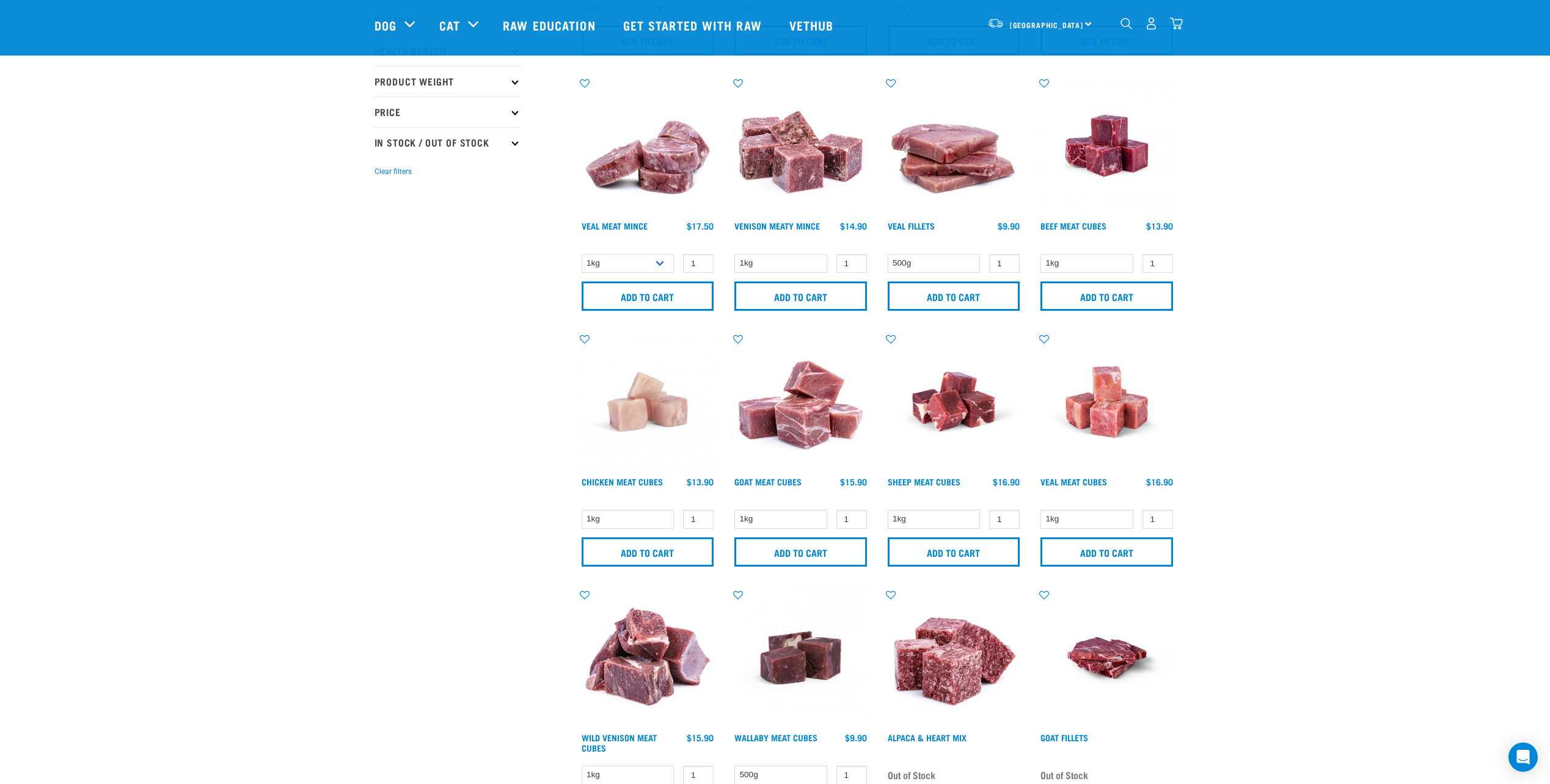
scroll to position [244, 0]
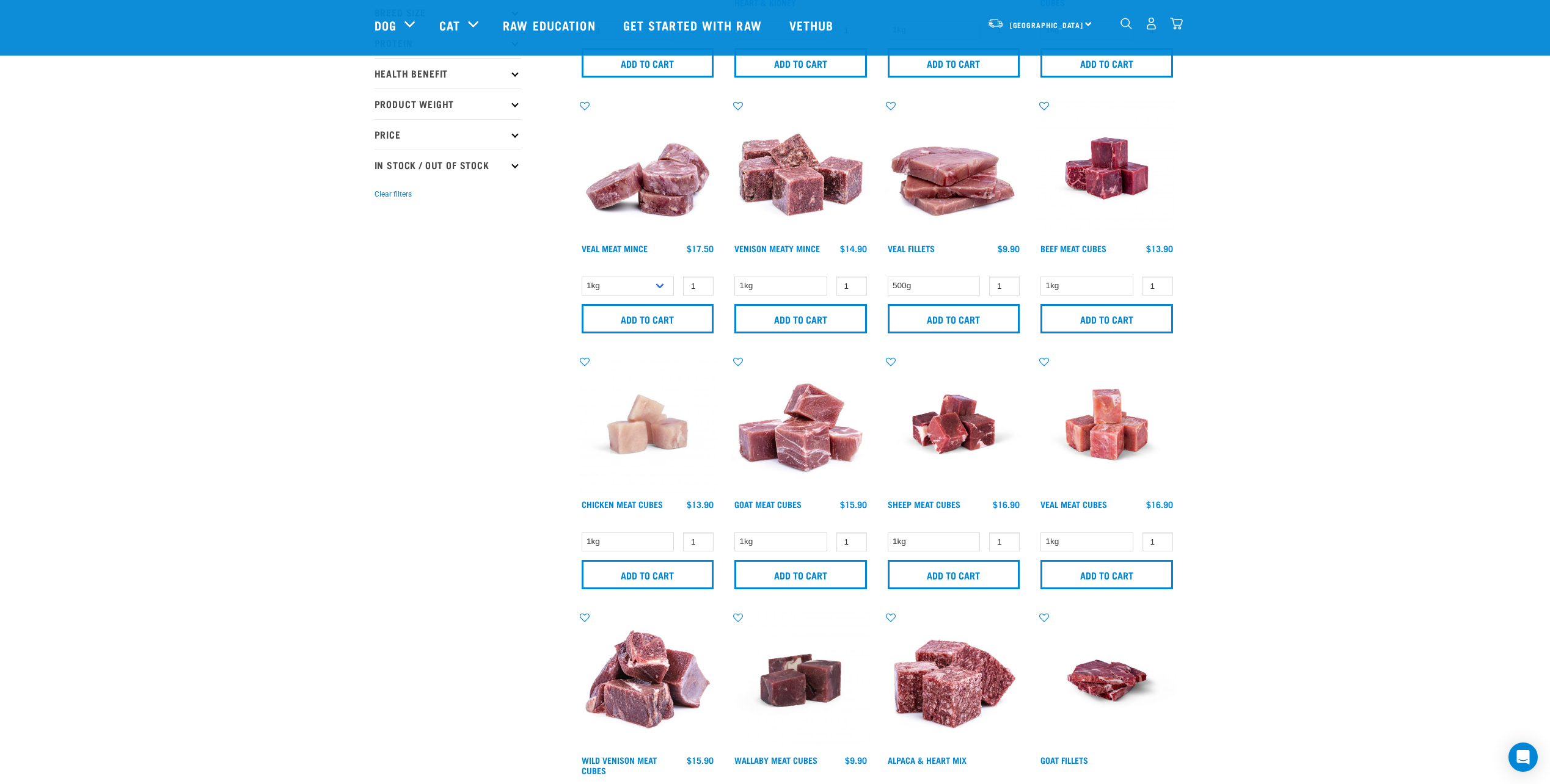
click at [1171, 25] on img "dropdown navigation" at bounding box center [1176, 24] width 13 height 13
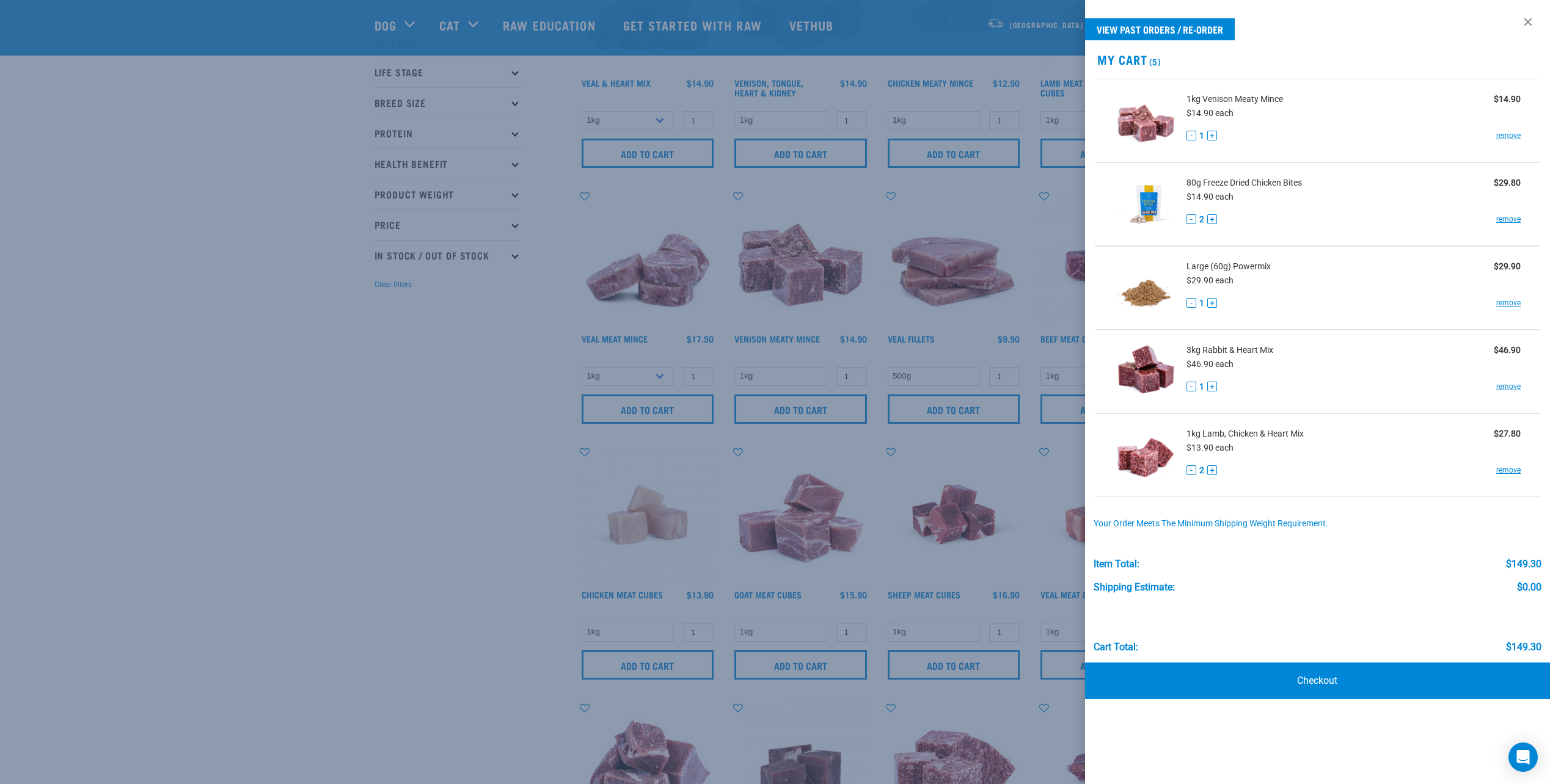
scroll to position [122, 0]
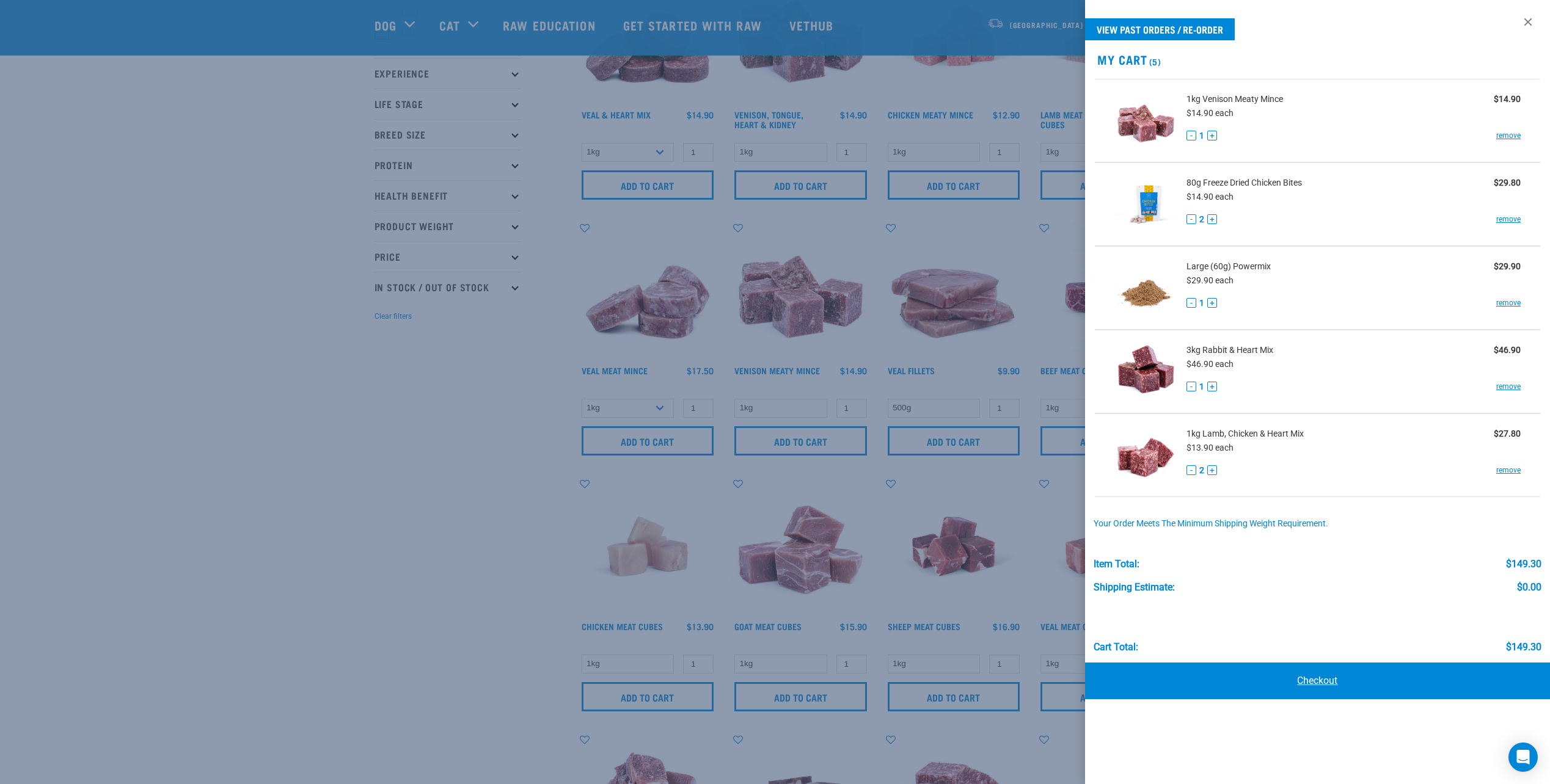
click at [1329, 675] on link "Checkout" at bounding box center [1318, 681] width 465 height 37
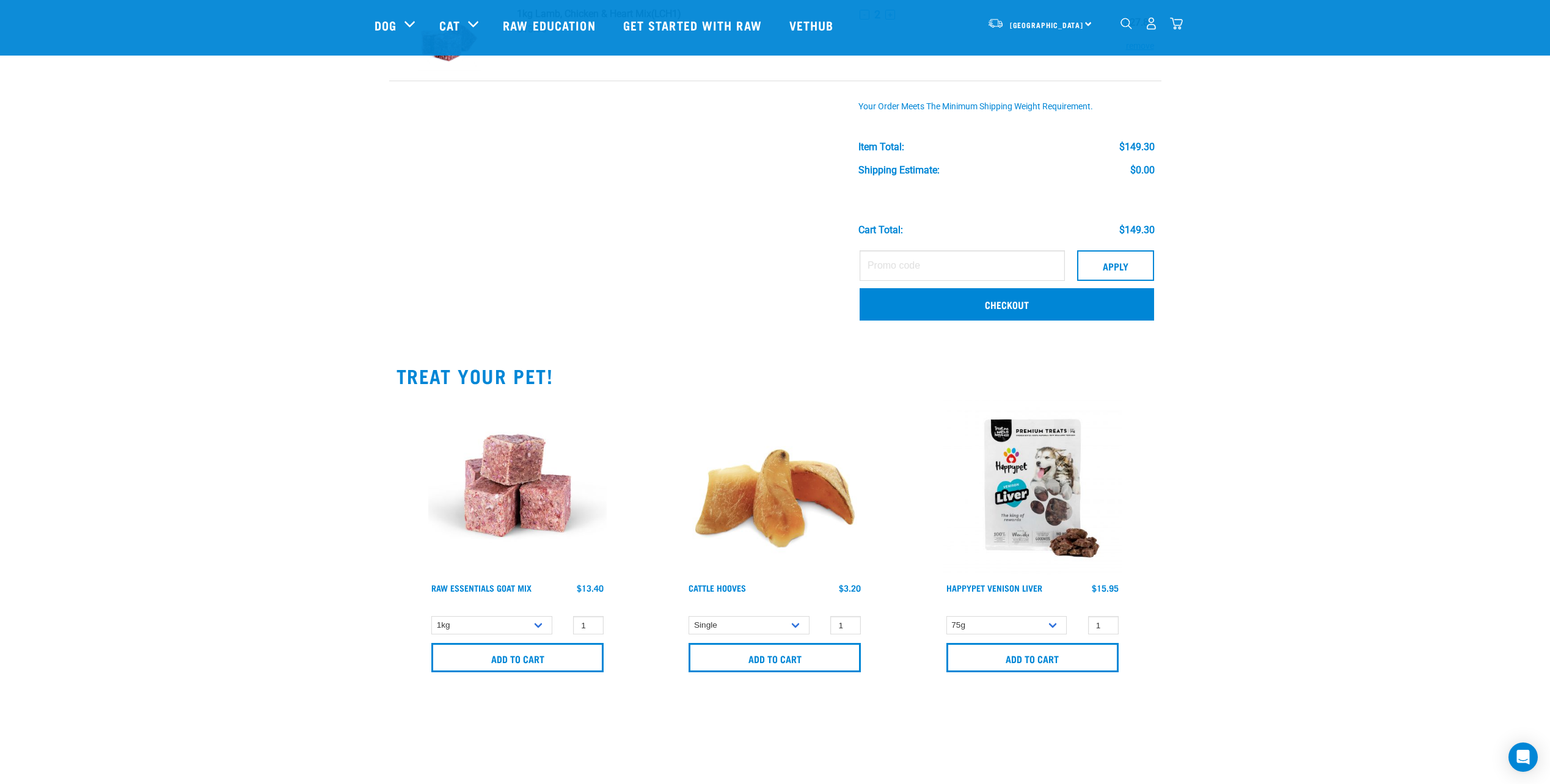
scroll to position [489, 0]
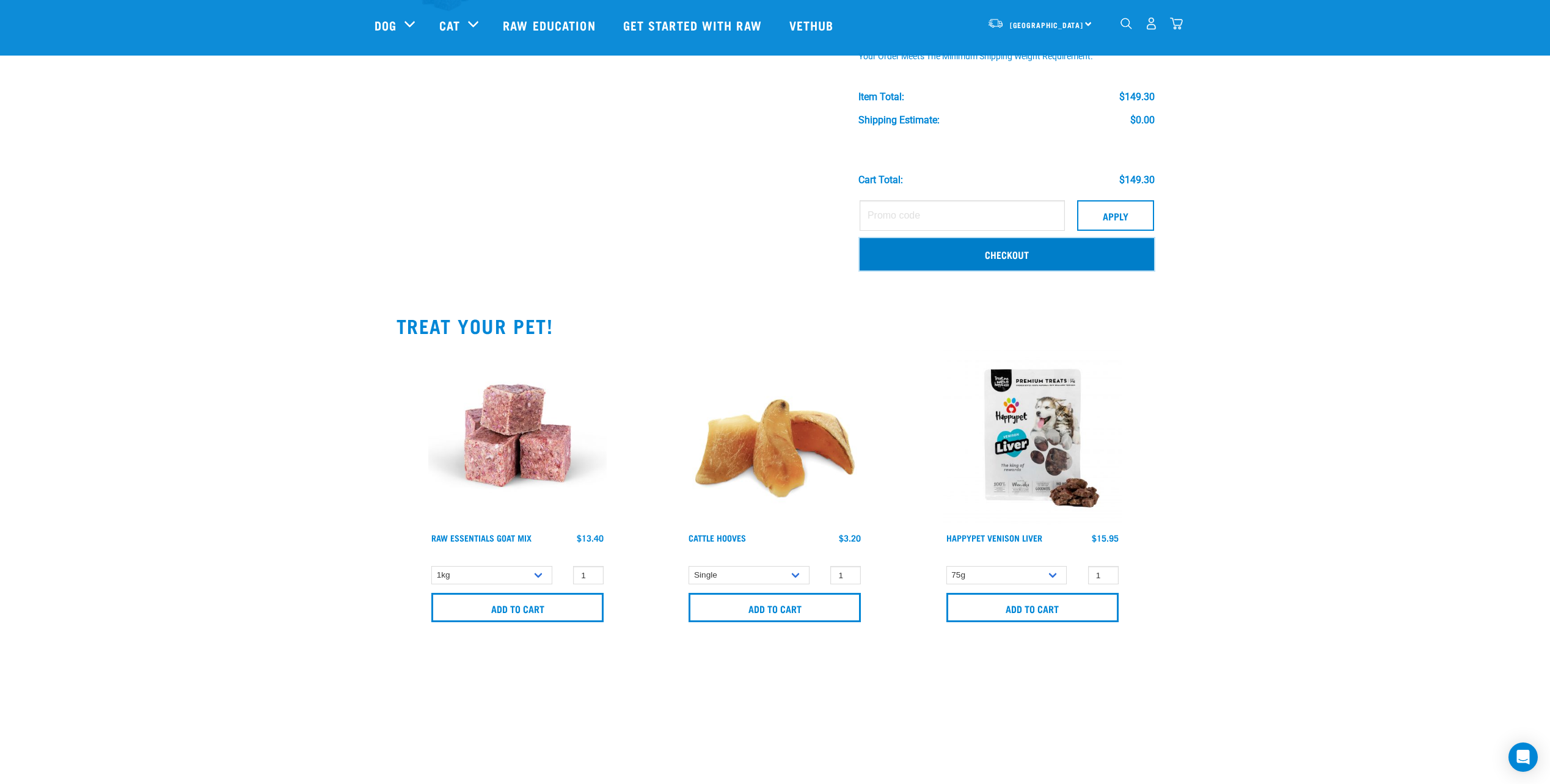
click at [999, 261] on link "Checkout" at bounding box center [1006, 254] width 295 height 32
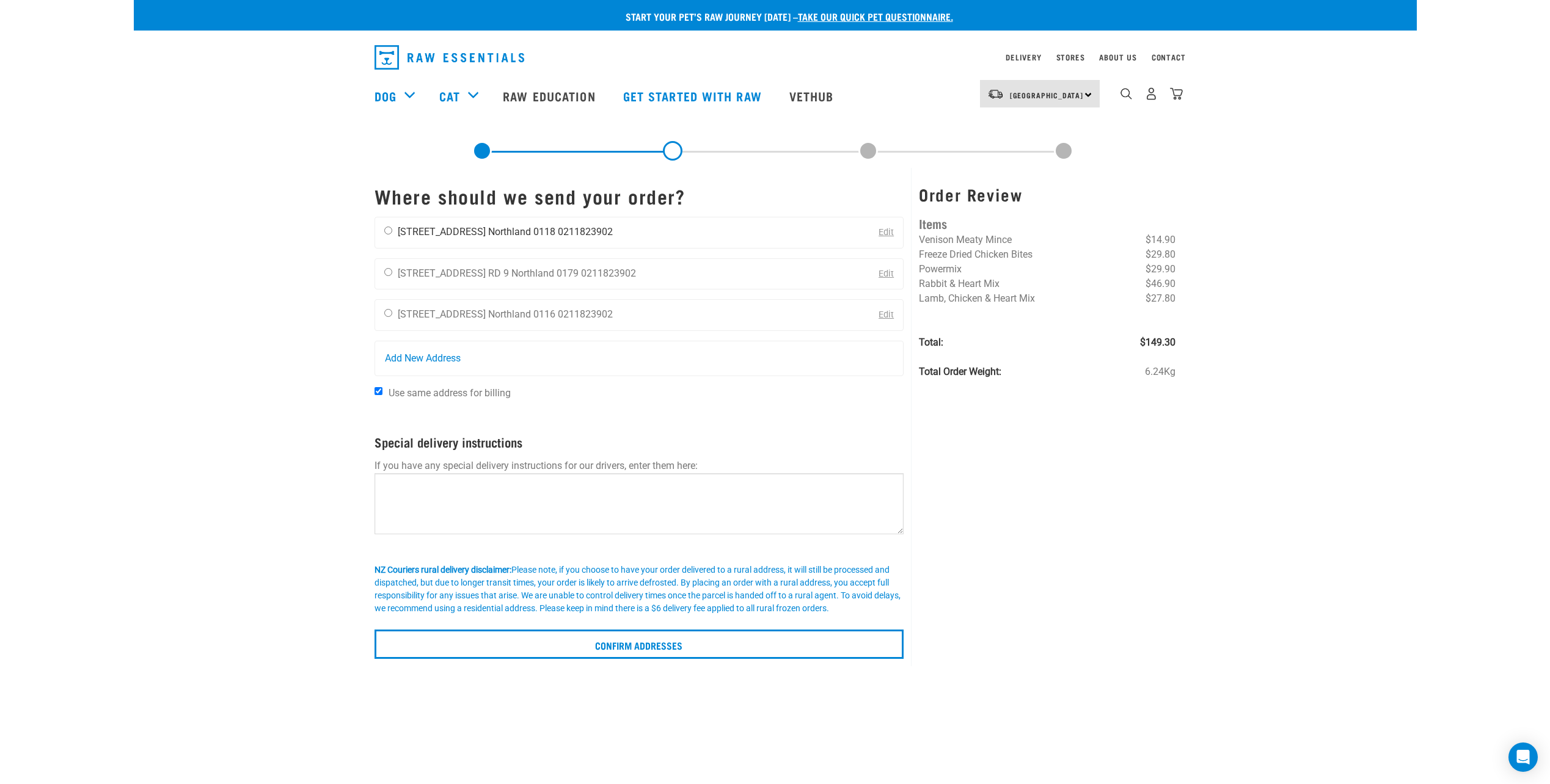
click at [388, 232] on input "radio" at bounding box center [388, 230] width 8 height 8
radio input "true"
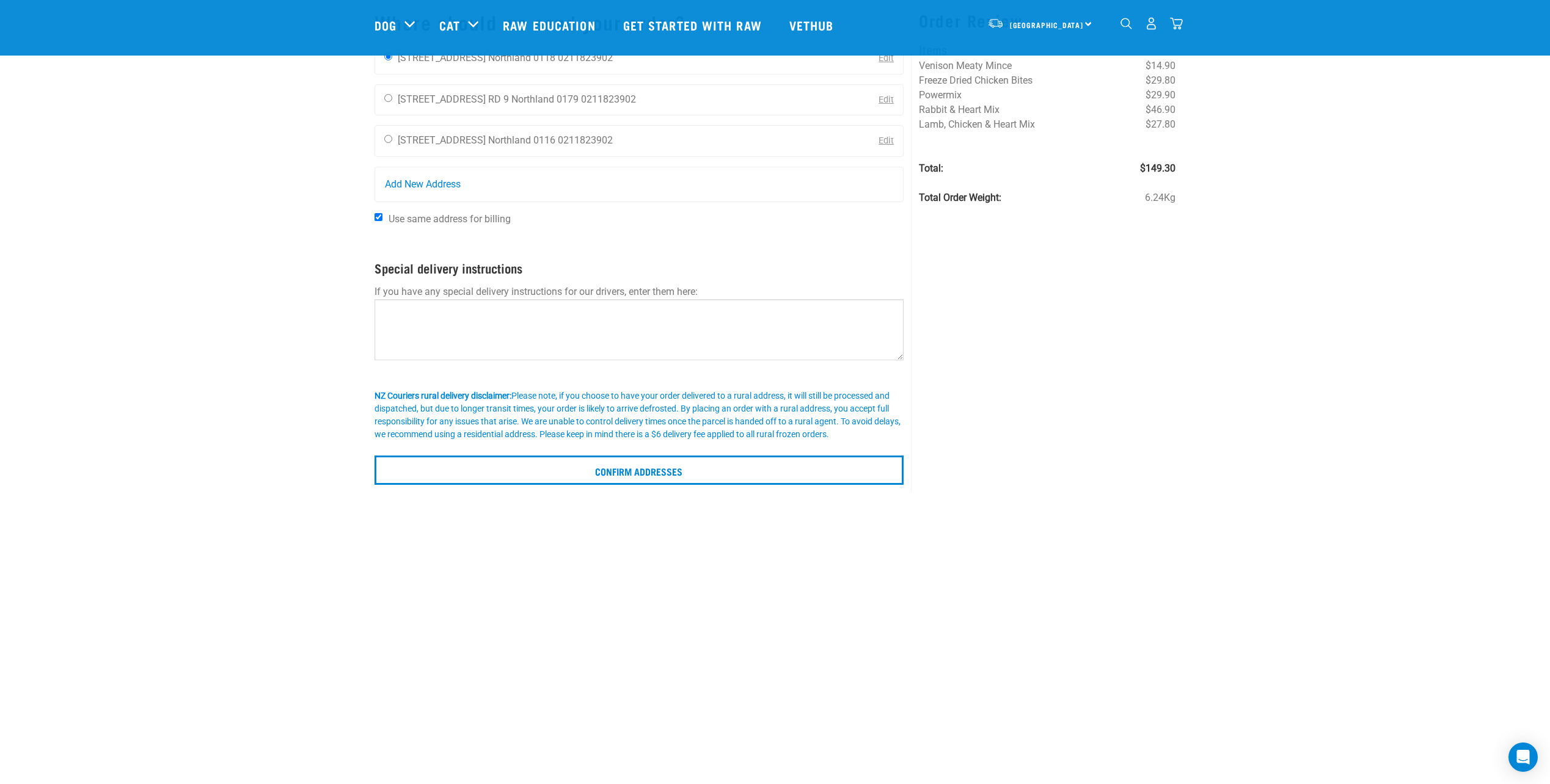
scroll to position [122, 0]
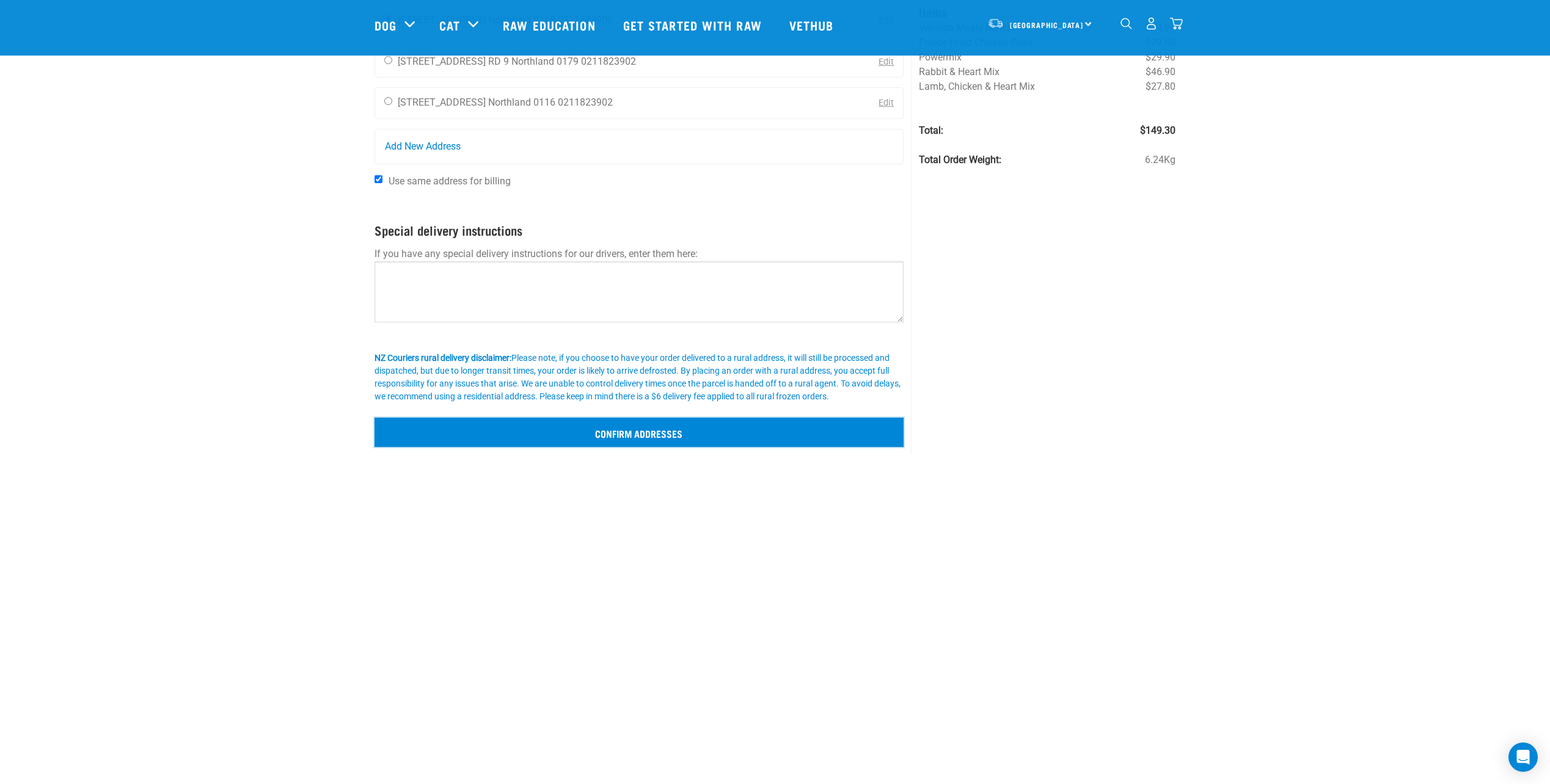
click at [653, 434] on input "Confirm addresses" at bounding box center [639, 432] width 530 height 30
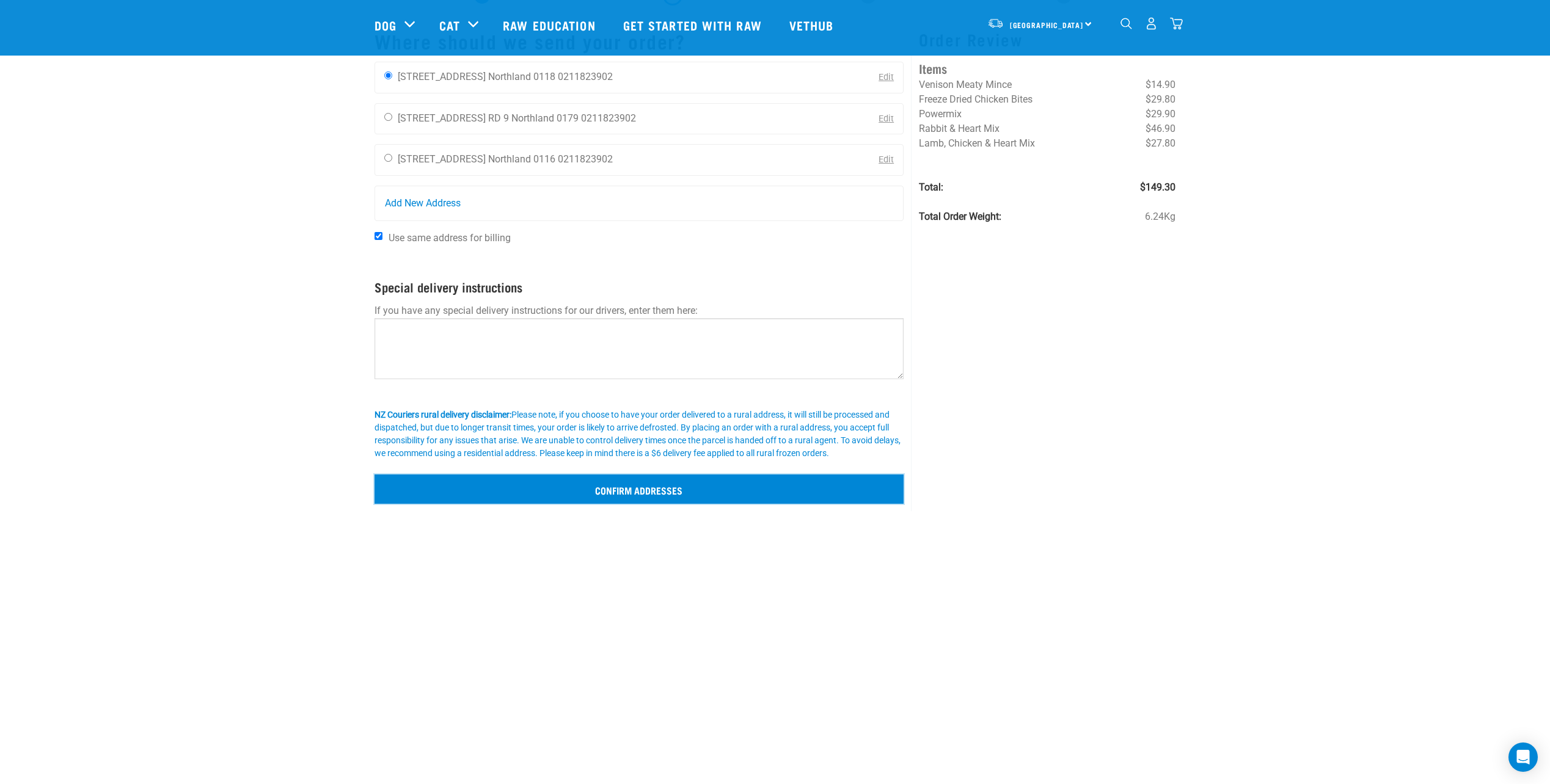
scroll to position [61, 0]
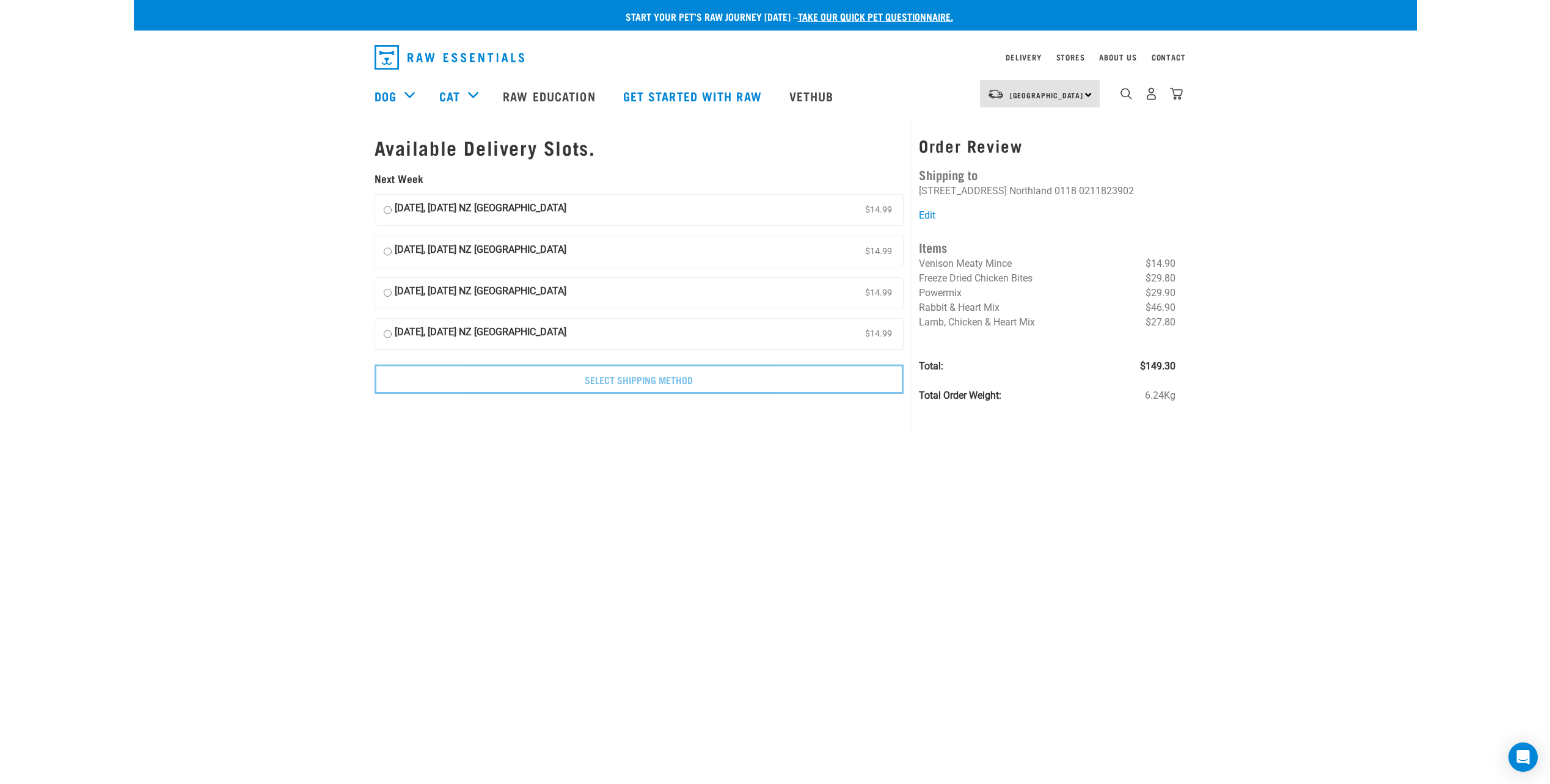
click at [393, 212] on label "[DATE], [DATE] NZ [GEOGRAPHIC_DATA] $14.99" at bounding box center [639, 210] width 528 height 31
click at [392, 212] on input "[DATE], [DATE] NZ [GEOGRAPHIC_DATA] $14.99" at bounding box center [388, 210] width 8 height 19
radio input "true"
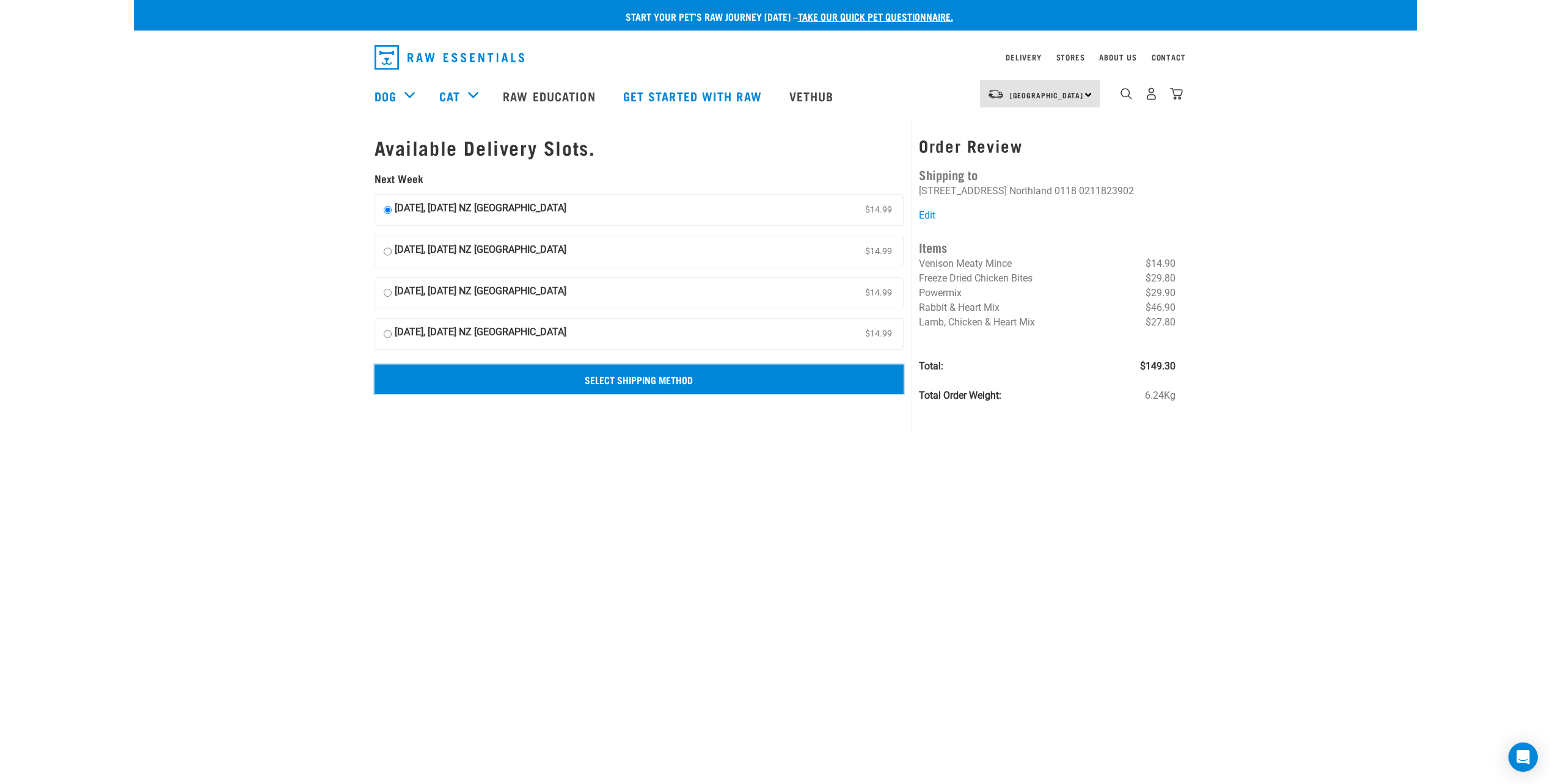
click at [629, 384] on input "Select Shipping Method" at bounding box center [639, 379] width 530 height 30
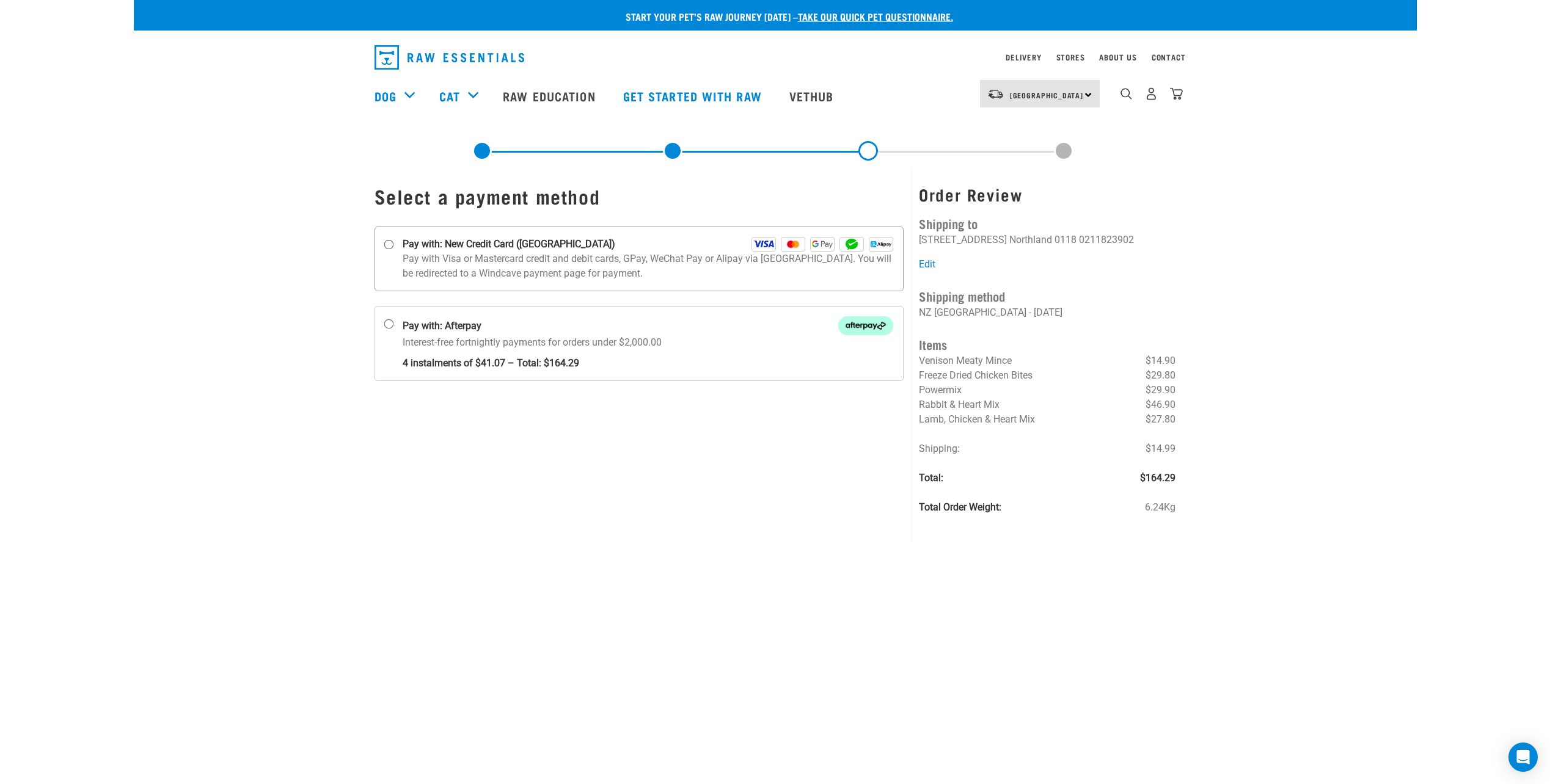
click at [388, 248] on input "Pay with: New Credit Card ([GEOGRAPHIC_DATA])" at bounding box center [388, 244] width 10 height 10
radio input "true"
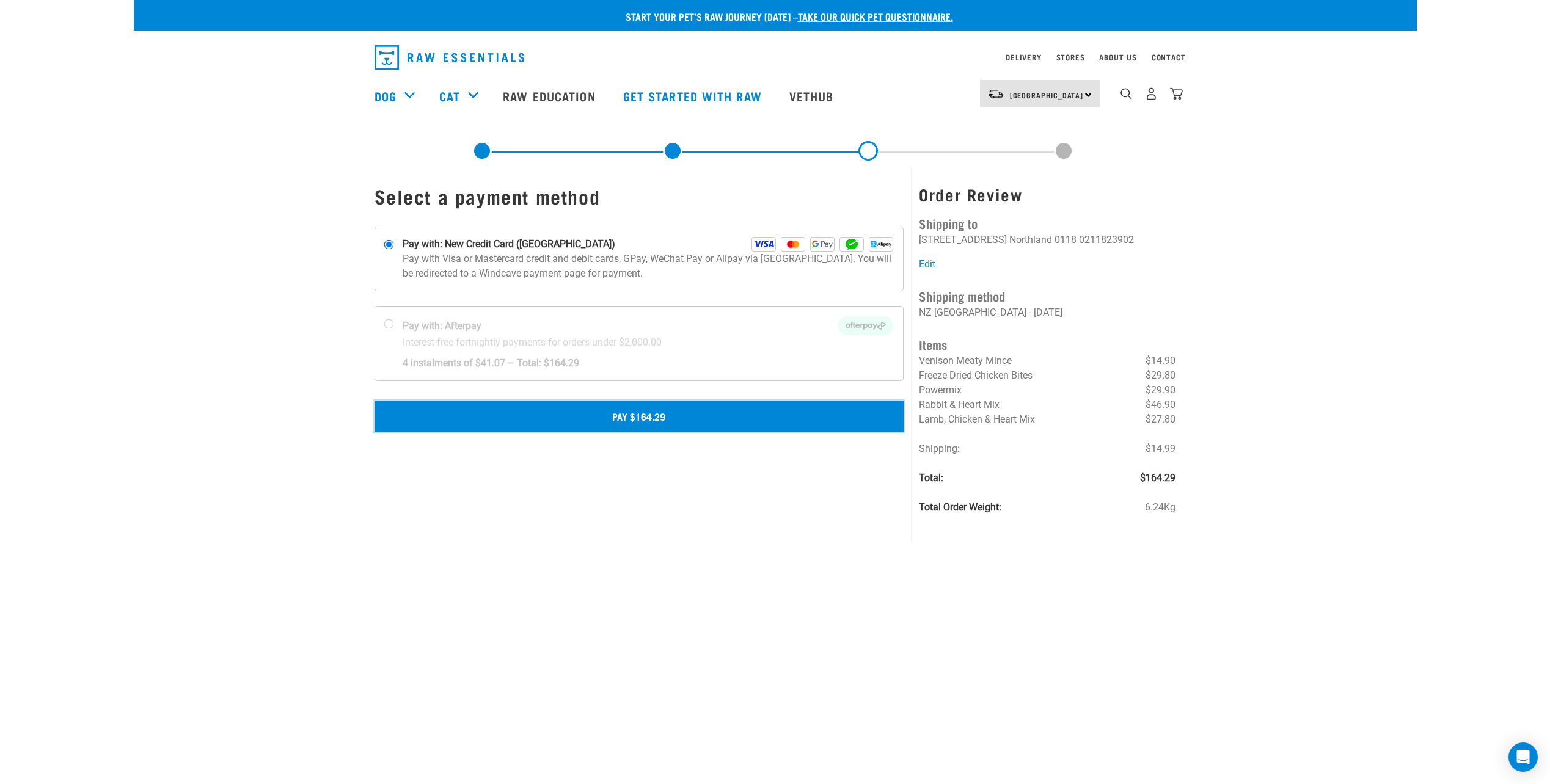
click at [534, 413] on button "Pay $164.29" at bounding box center [639, 416] width 530 height 31
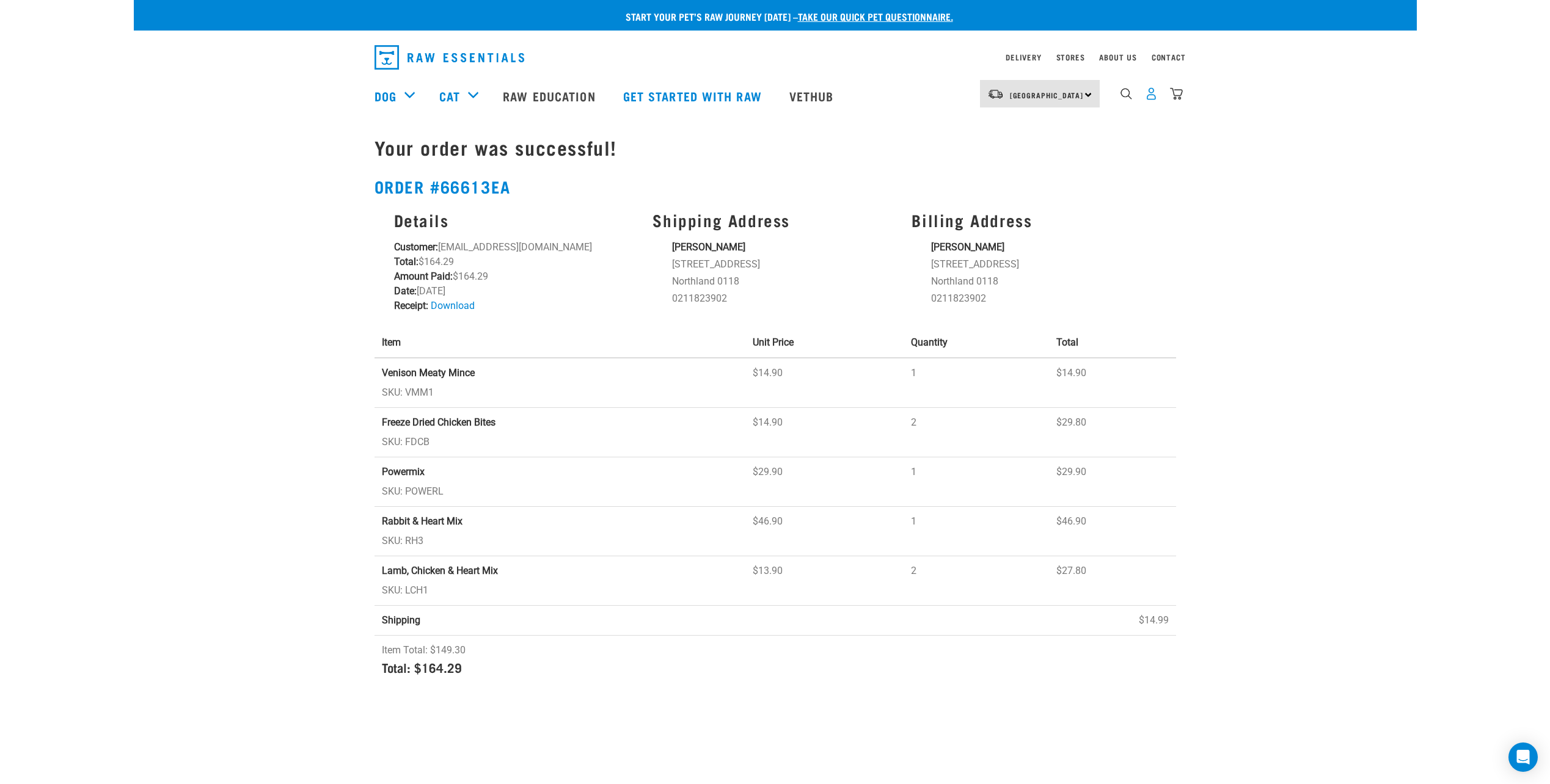
click at [1152, 100] on img "dropdown navigation" at bounding box center [1151, 94] width 13 height 13
